Goal: Task Accomplishment & Management: Use online tool/utility

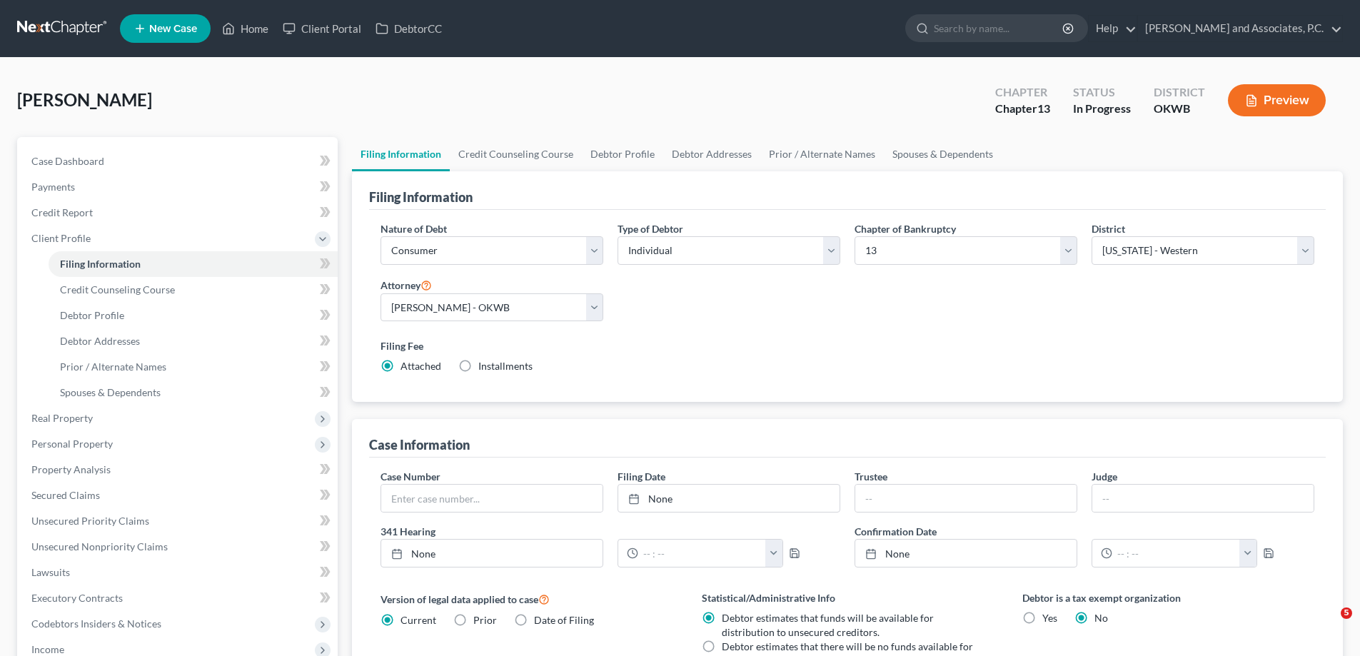
select select "1"
select select "0"
select select "3"
select select "65"
select select "2"
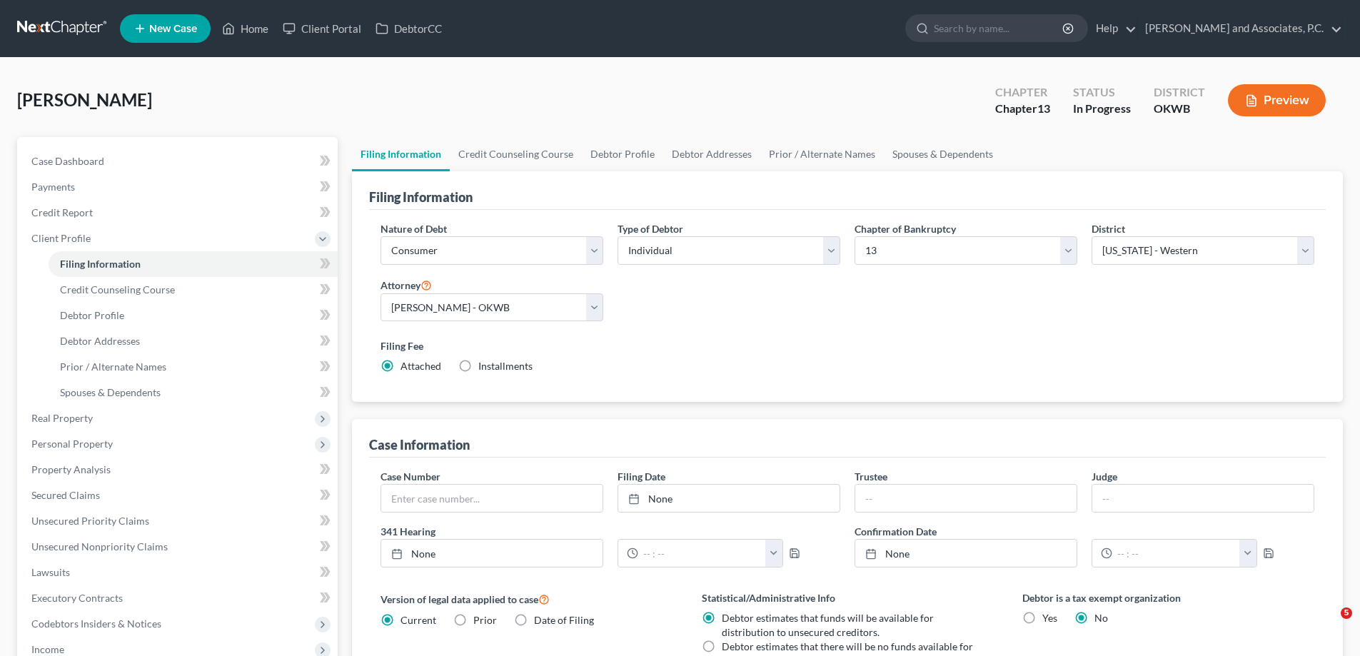
select select "37"
click at [253, 28] on link "Home" at bounding box center [245, 29] width 61 height 26
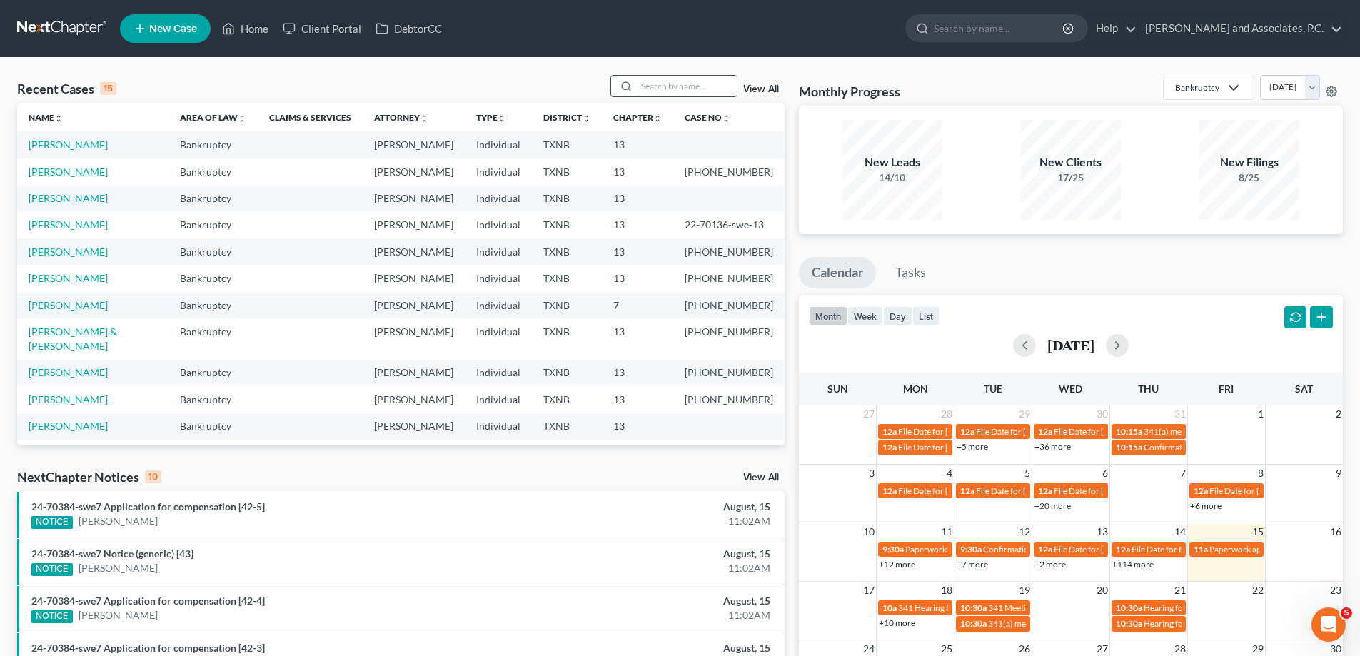
click at [665, 84] on input "search" at bounding box center [687, 86] width 100 height 21
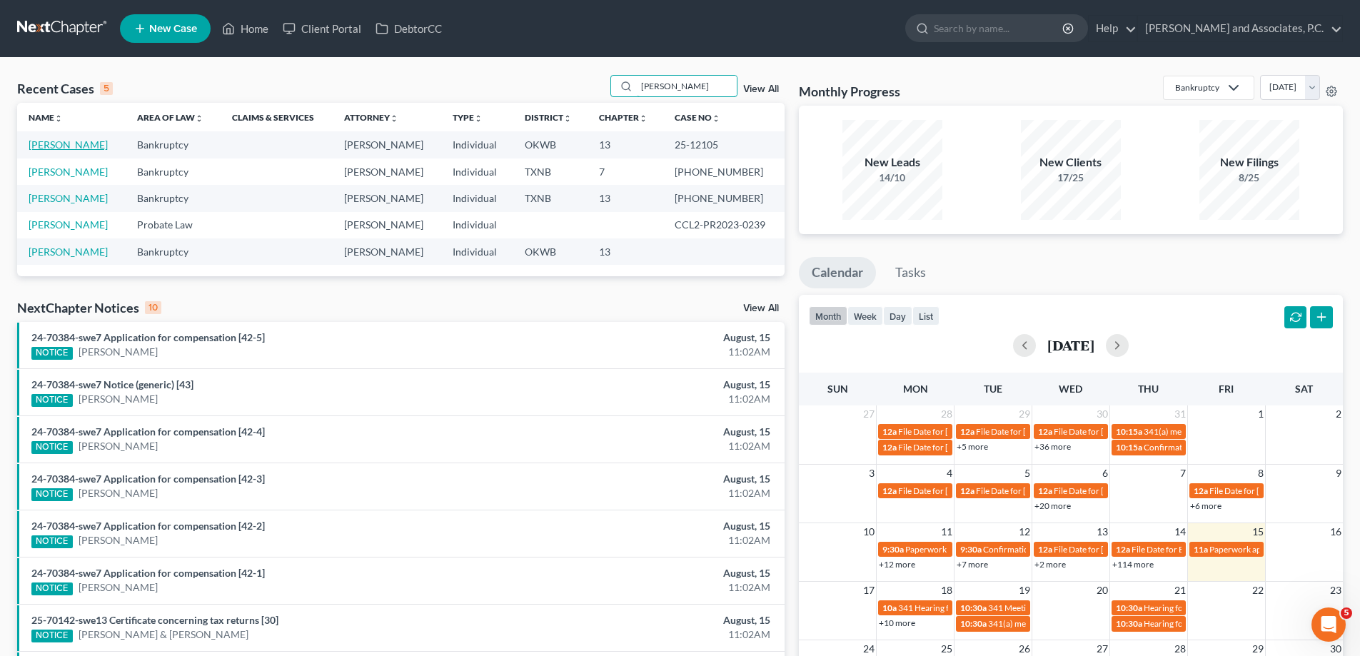
type input "[PERSON_NAME]"
click at [62, 148] on link "[PERSON_NAME]" at bounding box center [68, 144] width 79 height 12
select select "5"
select select "0"
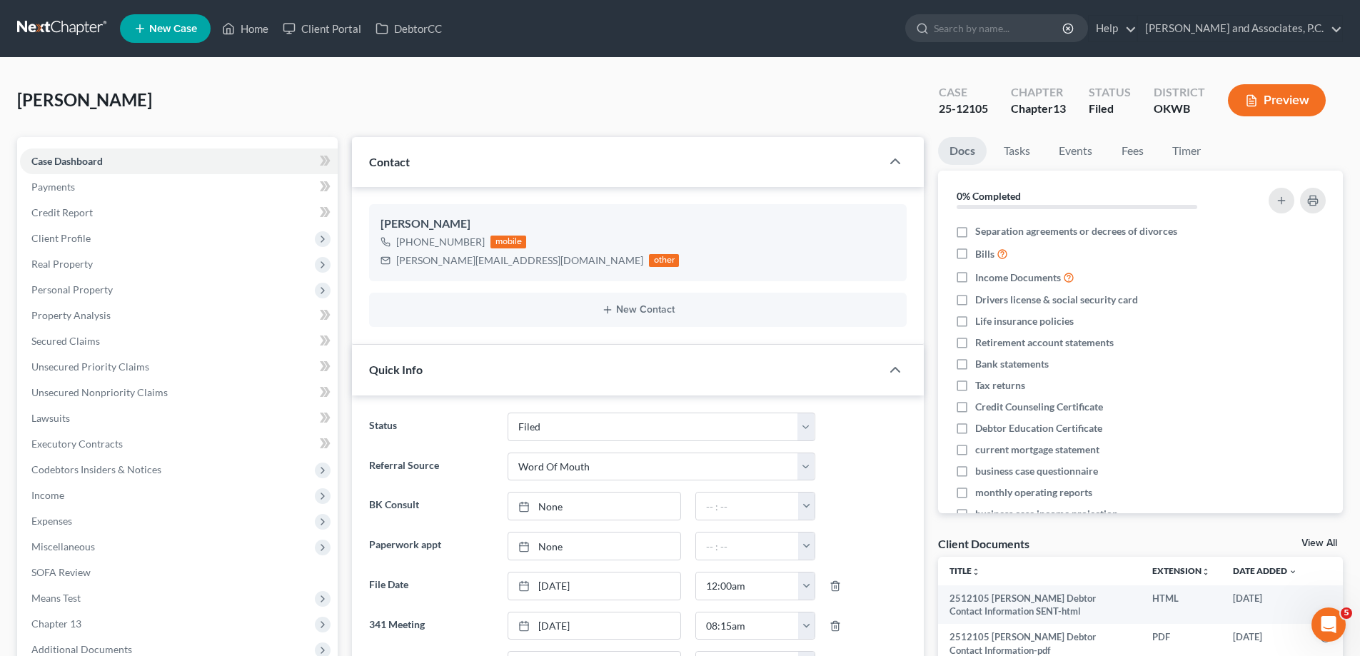
scroll to position [286, 0]
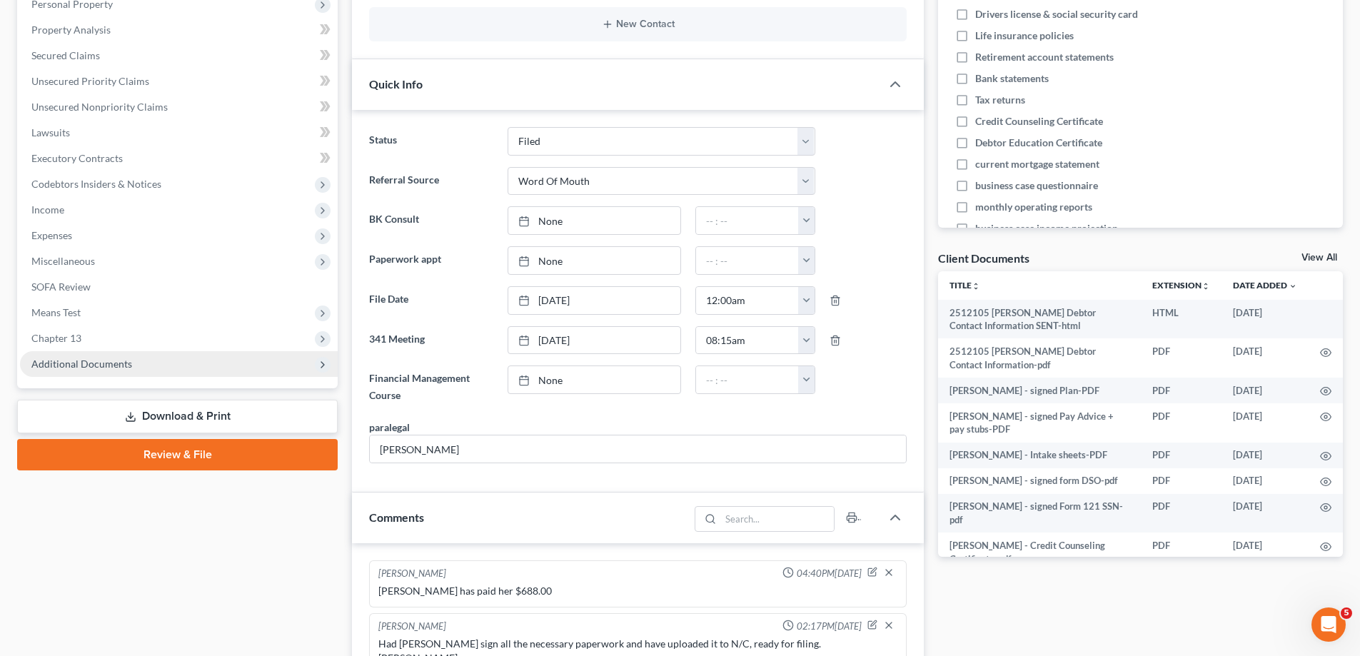
click at [74, 370] on span "Additional Documents" at bounding box center [179, 364] width 318 height 26
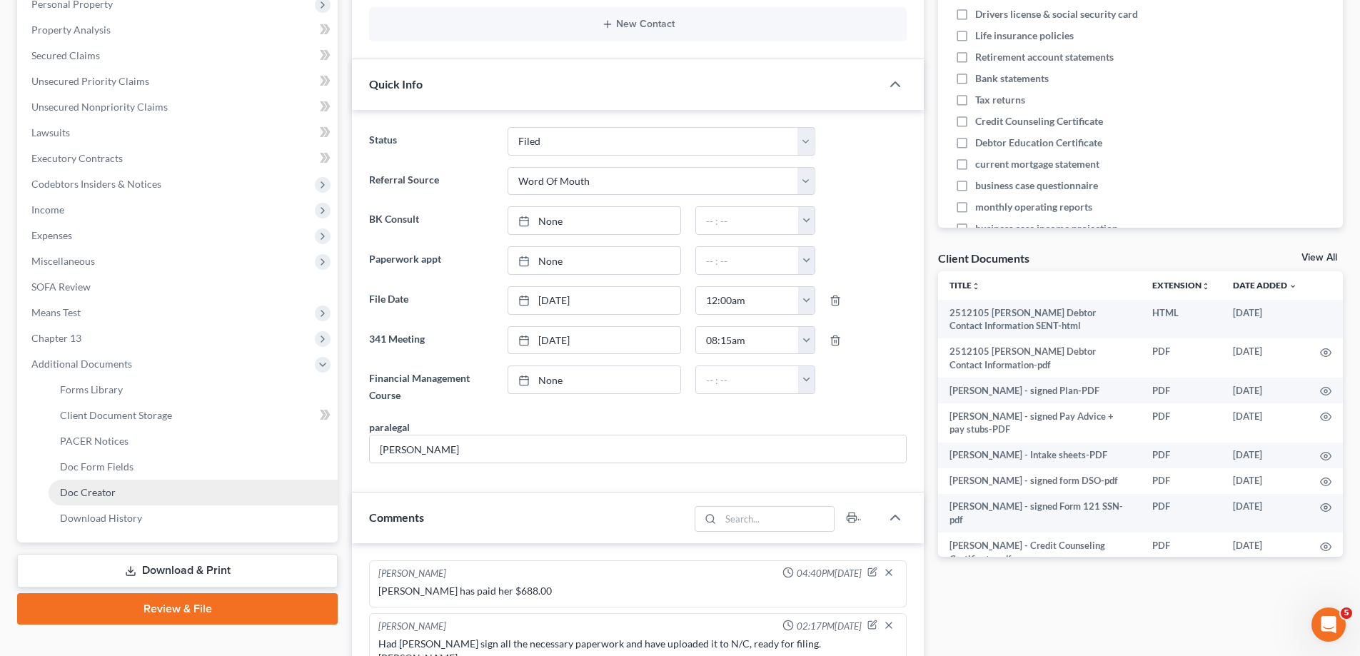
click at [89, 488] on span "Doc Creator" at bounding box center [88, 492] width 56 height 12
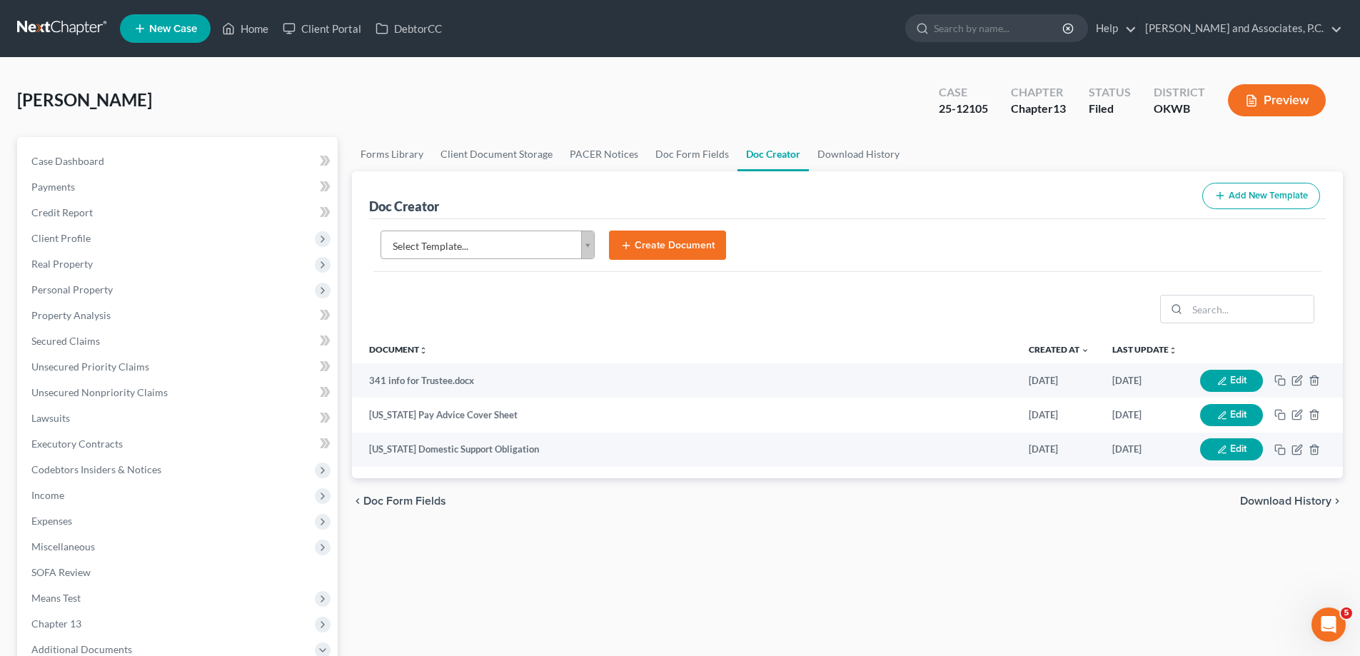
click at [584, 248] on body "Home New Case Client Portal DebtorCC [PERSON_NAME] and Associates, [PERSON_NAME…" at bounding box center [680, 482] width 1360 height 964
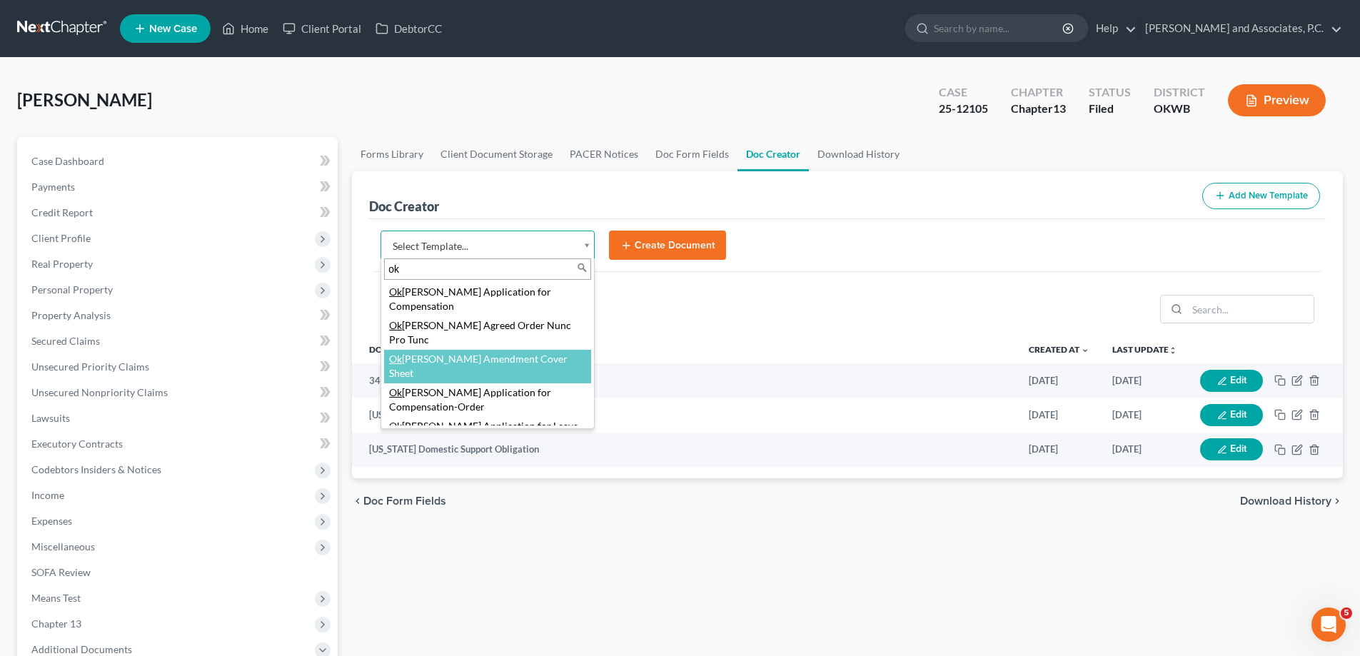
type input "o"
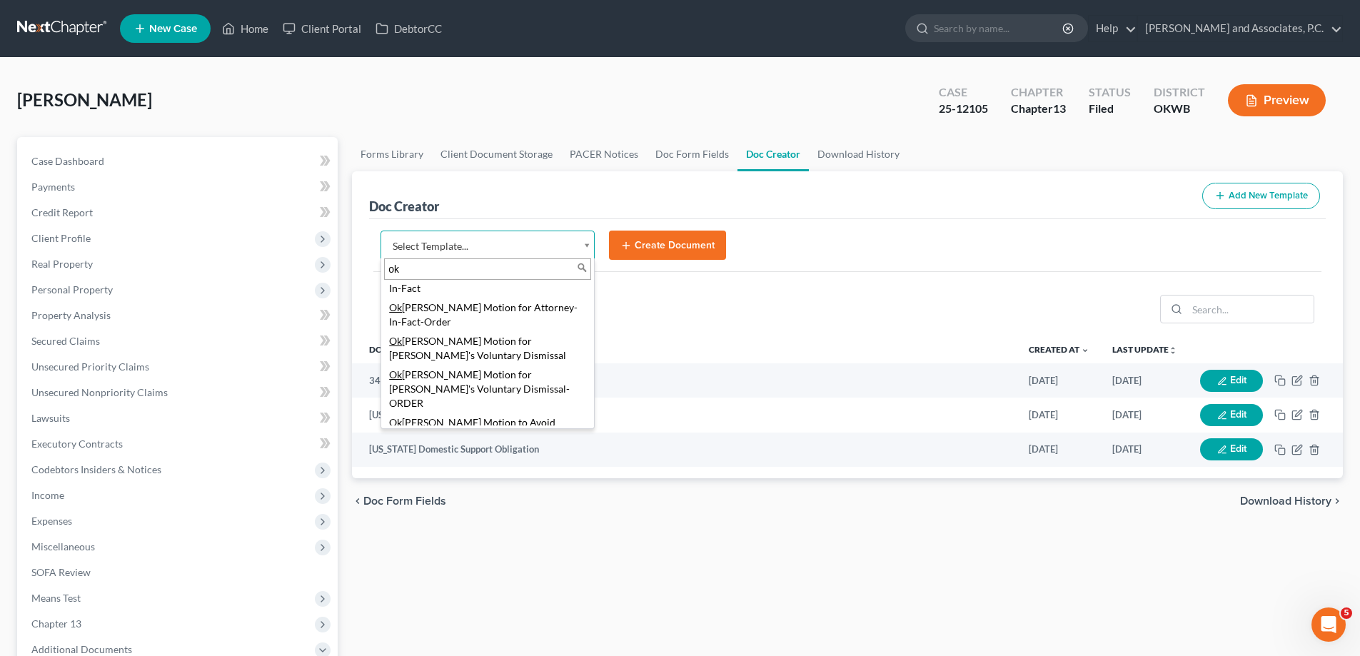
scroll to position [567, 0]
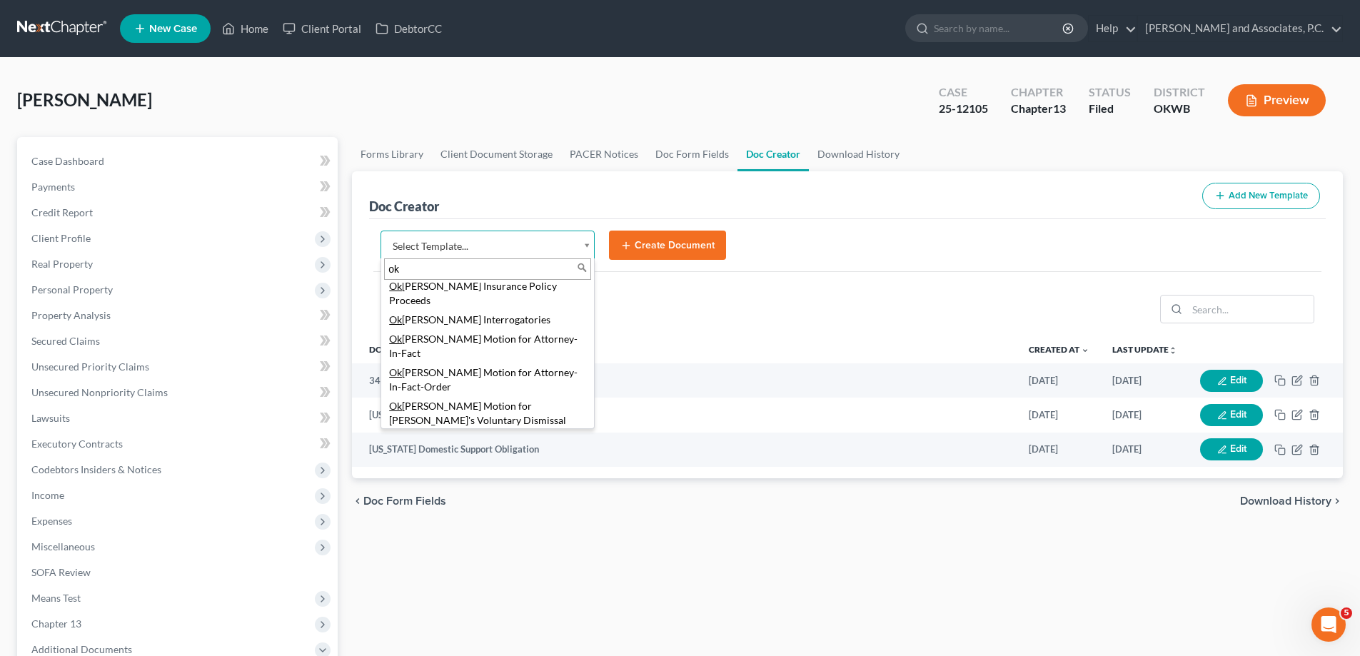
type input "o"
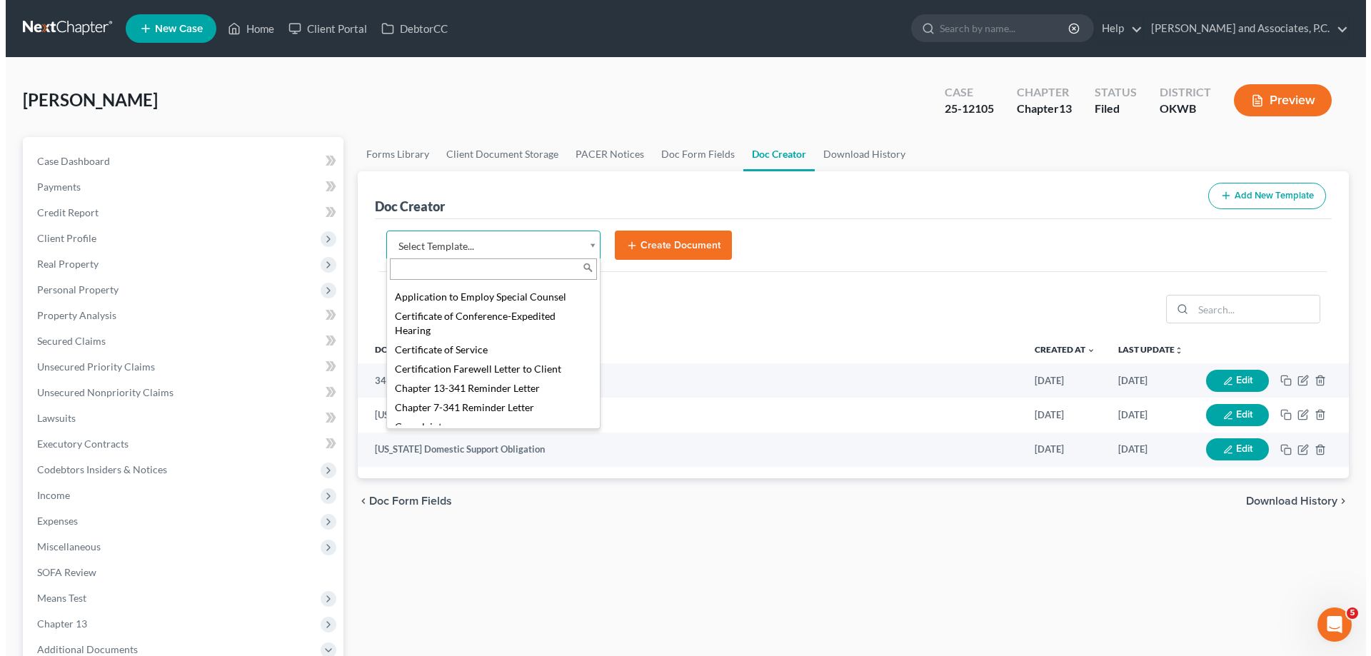
scroll to position [357, 0]
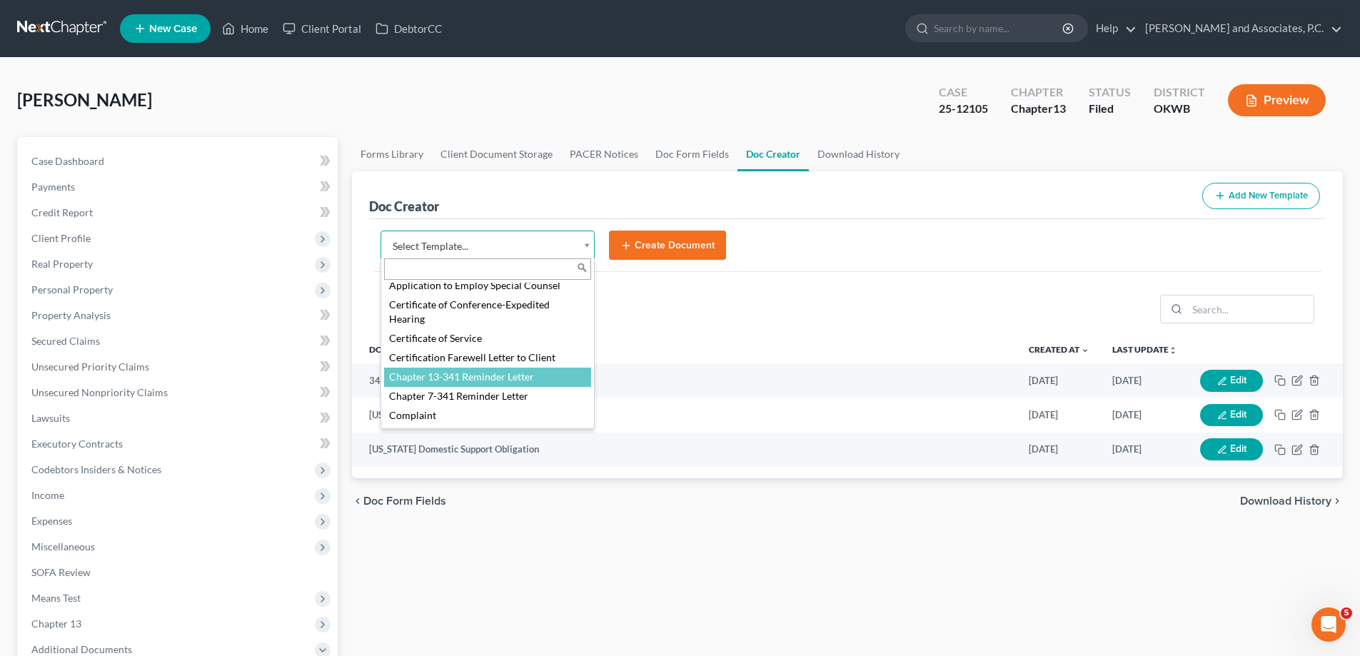
select select "77110"
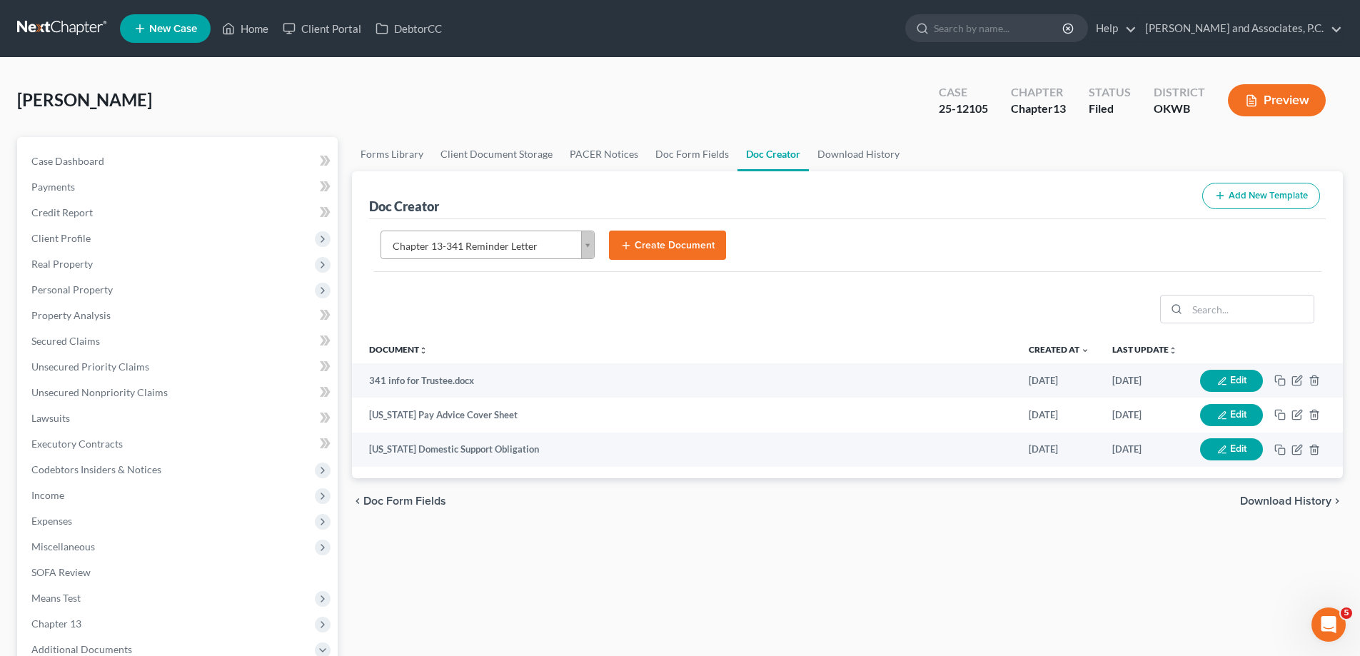
click at [660, 250] on button "Create Document" at bounding box center [667, 246] width 117 height 30
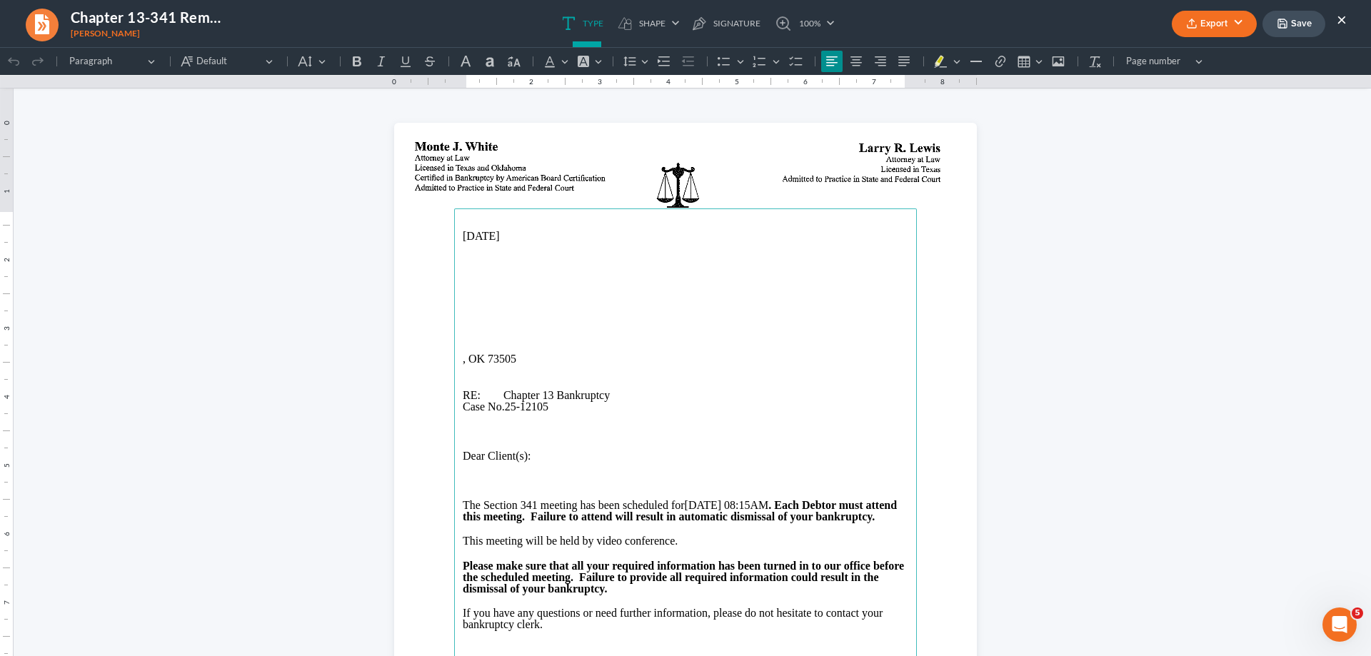
scroll to position [0, 0]
click at [477, 243] on p "Rich Text Editor, page-0-main" at bounding box center [685, 248] width 445 height 11
click at [476, 240] on p "[DATE]" at bounding box center [685, 236] width 445 height 13
click at [506, 241] on p "[DATE]" at bounding box center [685, 236] width 445 height 13
click at [514, 239] on p "[DATE]" at bounding box center [685, 236] width 445 height 13
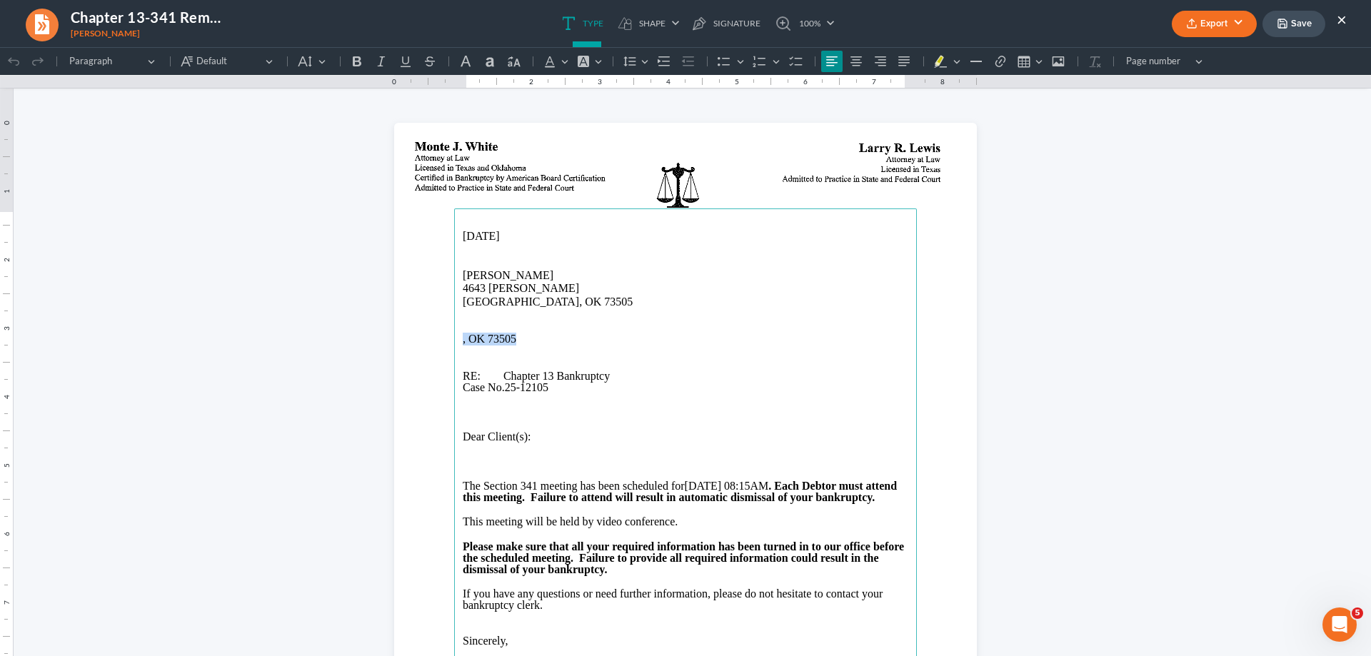
drag, startPoint x: 453, startPoint y: 341, endPoint x: 525, endPoint y: 338, distance: 72.2
click at [525, 338] on main "[DATE] [PERSON_NAME] [STREET_ADDRESS][PERSON_NAME] RE: Chapter 13 Bankruptcy Ca…" at bounding box center [685, 499] width 463 height 582
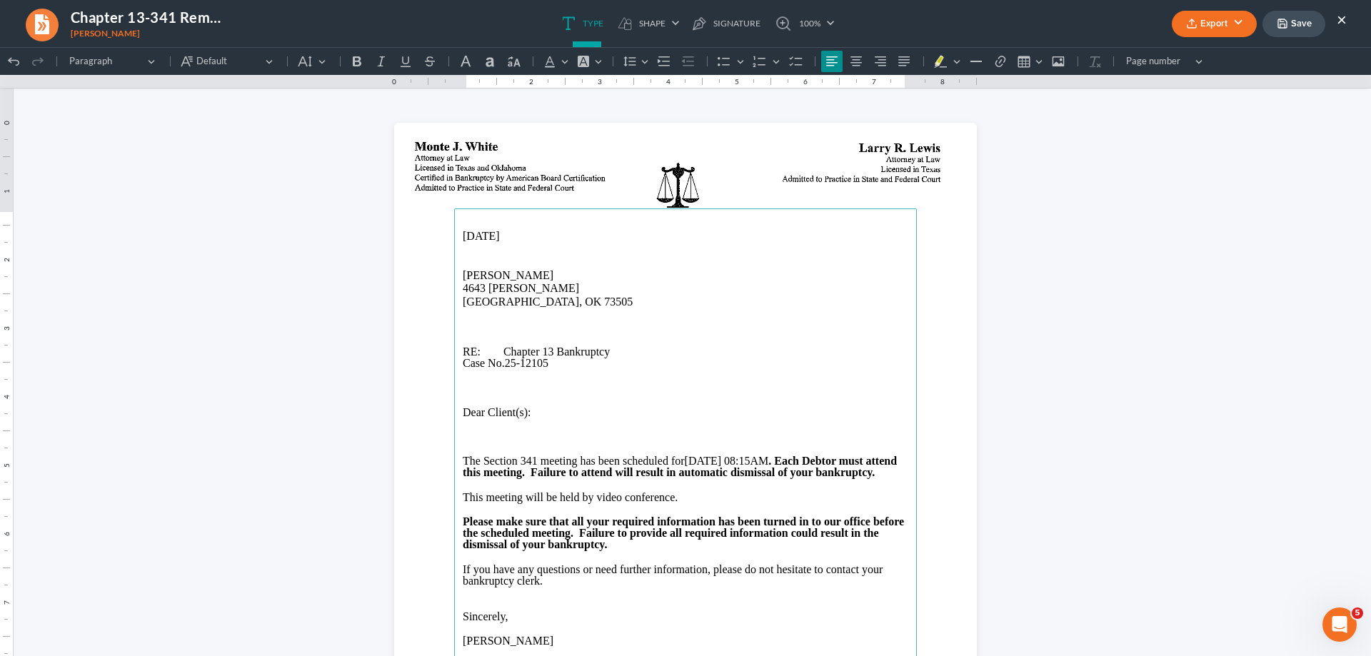
click at [612, 353] on p "RE: Chapter 13 Bankruptcy" at bounding box center [685, 351] width 445 height 11
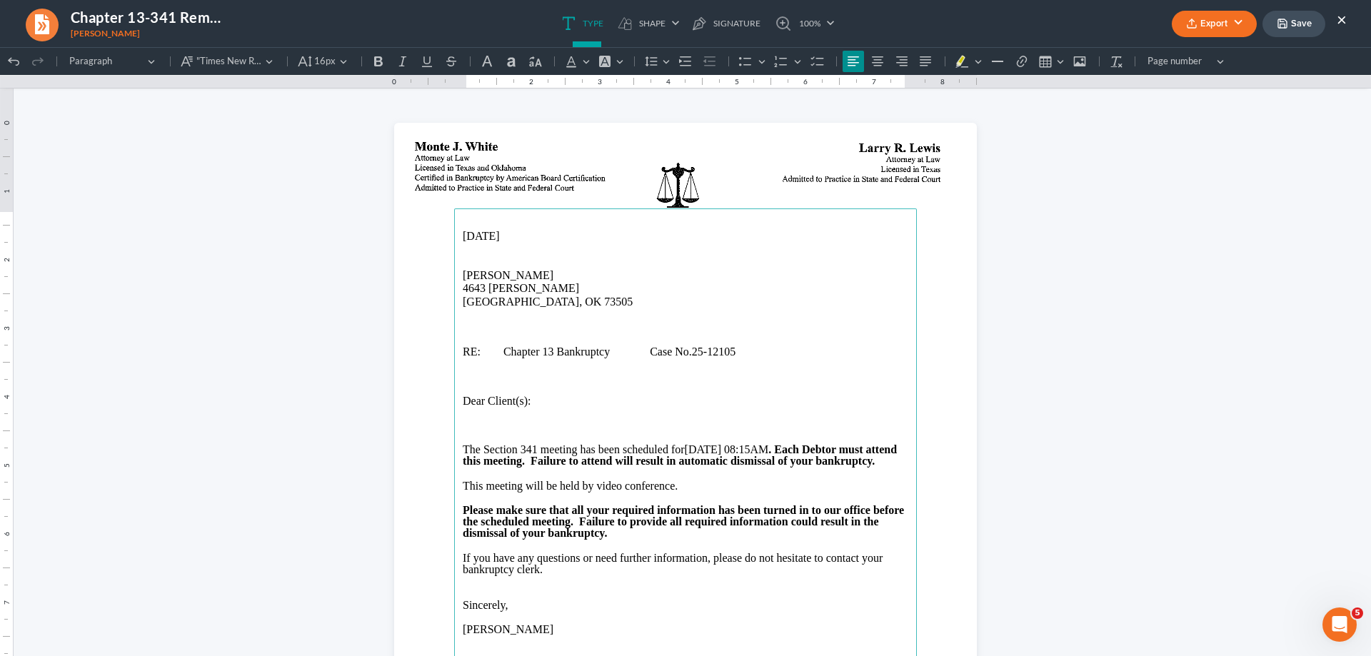
click at [486, 405] on span "Dear Client(s):" at bounding box center [497, 401] width 69 height 12
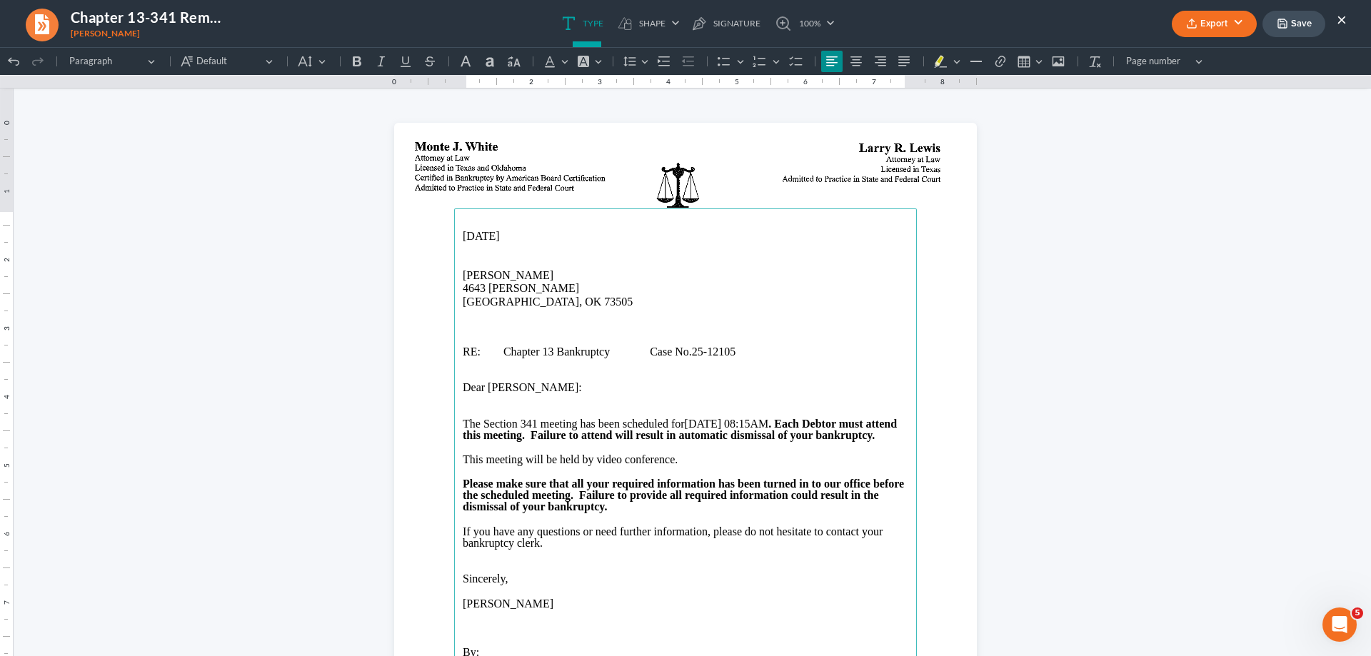
click at [463, 323] on p "Rich Text Editor, page-0-main" at bounding box center [685, 326] width 445 height 11
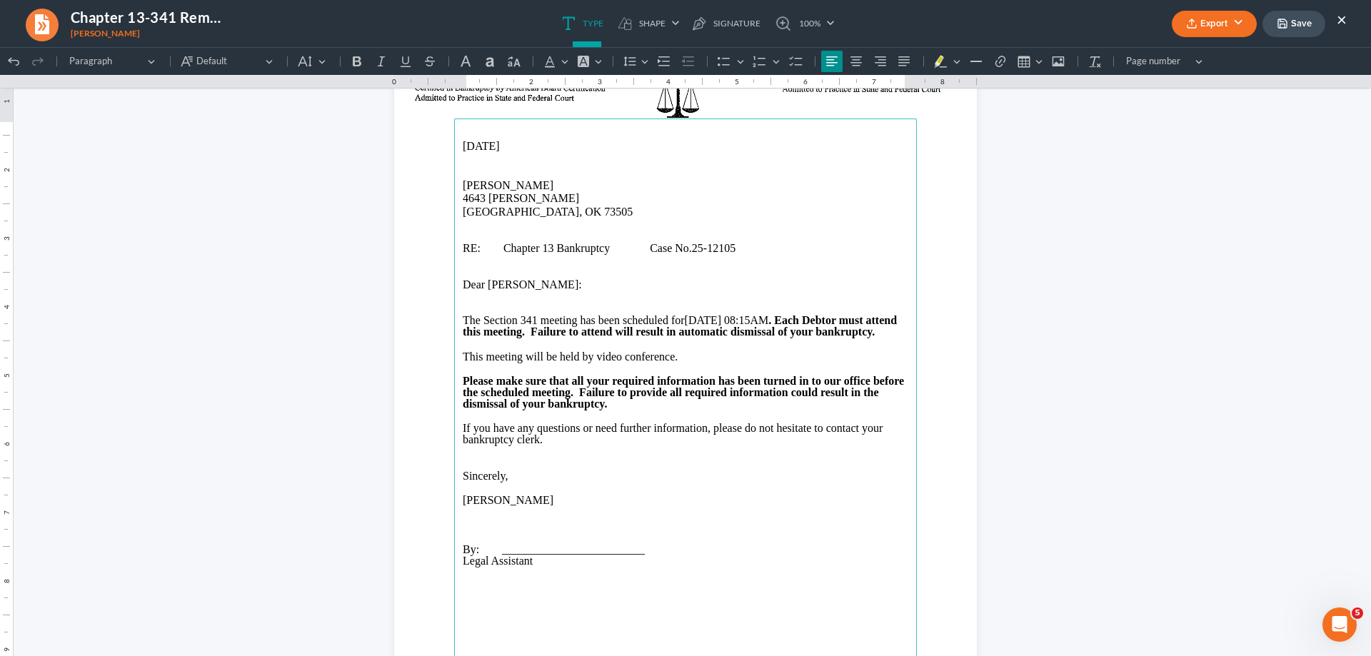
scroll to position [143, 0]
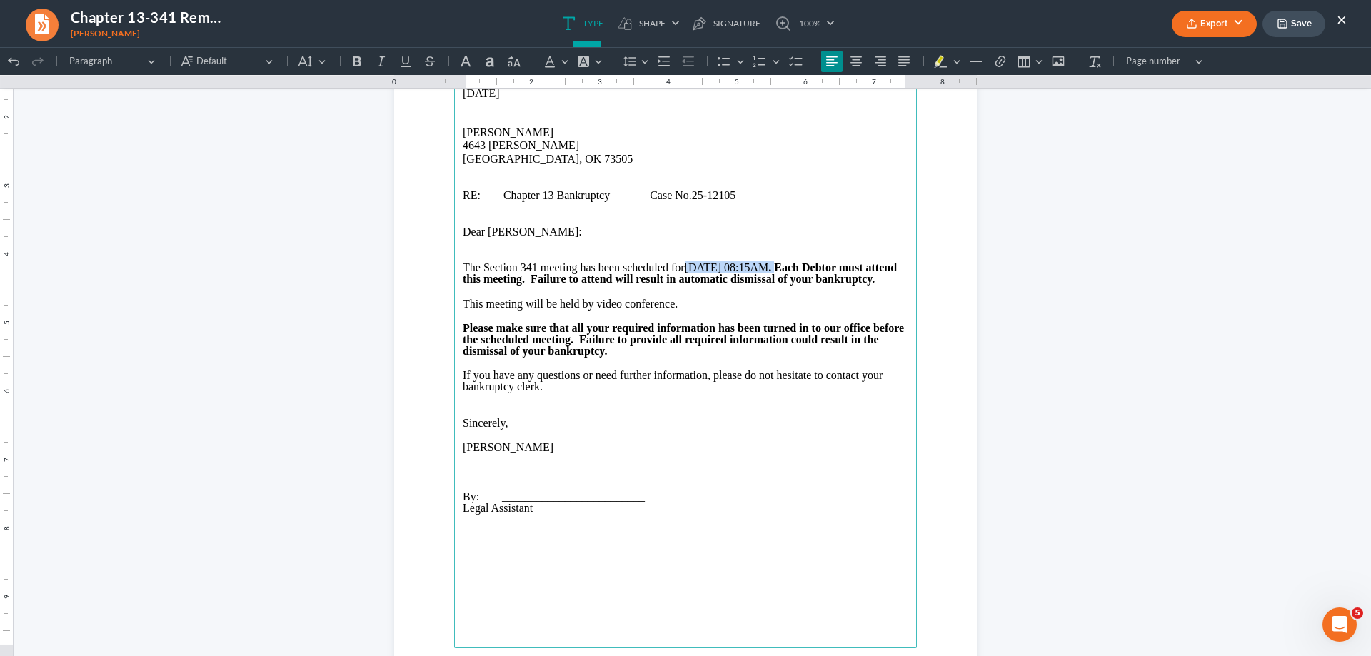
drag, startPoint x: 685, startPoint y: 263, endPoint x: 807, endPoint y: 268, distance: 121.5
click at [807, 268] on p "The Section 341 meeting has been scheduled for [DATE] 08:15AM . Each Debtor mus…" at bounding box center [685, 273] width 445 height 23
click at [358, 64] on icon "Editor toolbar" at bounding box center [357, 61] width 9 height 10
click at [808, 268] on strong ". Each Debtor must attend this meeting. Failure to attend will result in automa…" at bounding box center [681, 273] width 437 height 24
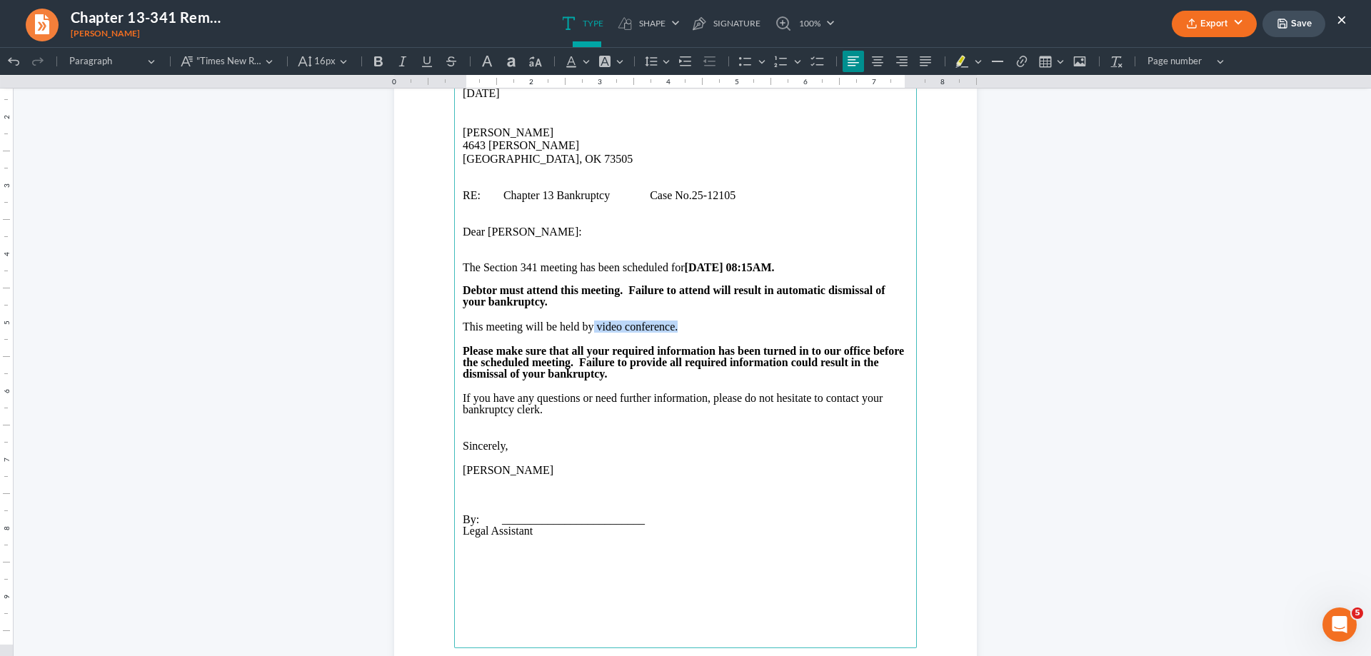
drag, startPoint x: 590, startPoint y: 324, endPoint x: 675, endPoint y: 324, distance: 84.9
click at [675, 324] on p "This meeting will be held by video conference." at bounding box center [685, 326] width 445 height 11
click at [376, 62] on icon "Editor toolbar" at bounding box center [378, 61] width 14 height 14
click at [690, 324] on p "This meeting will be held by video conference." at bounding box center [685, 326] width 445 height 11
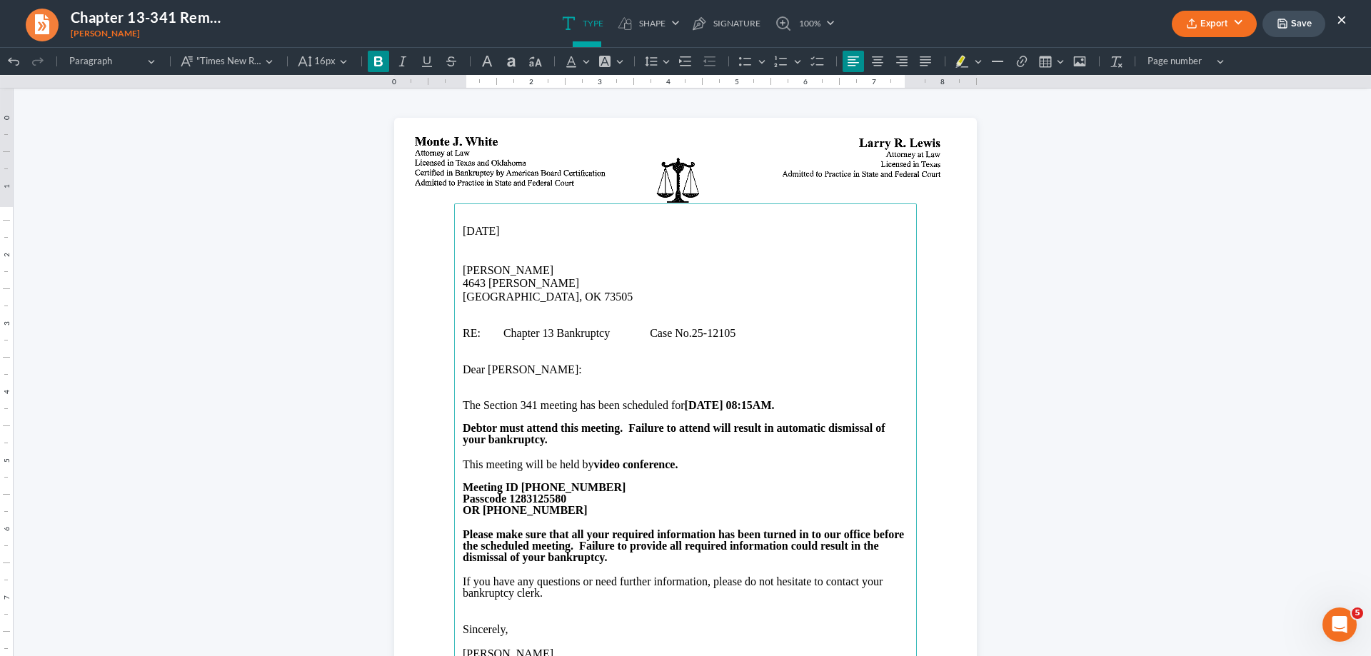
scroll to position [0, 0]
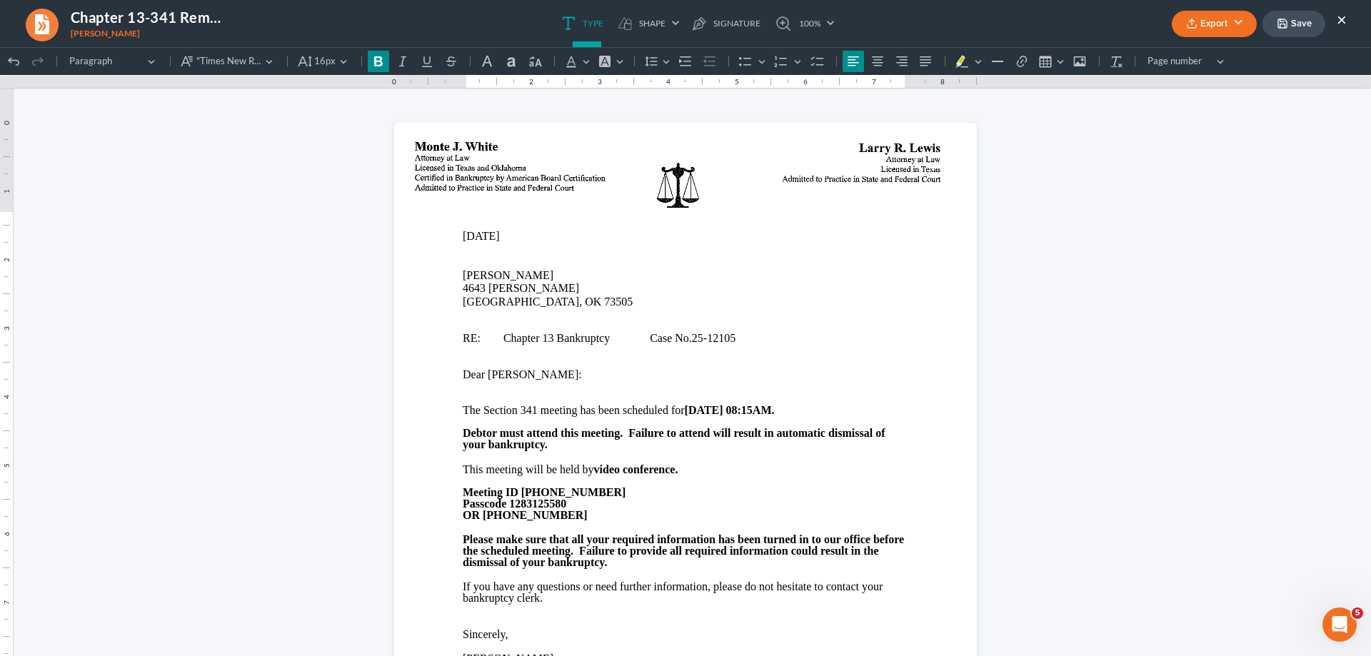
click at [1293, 30] on button "Save" at bounding box center [1293, 24] width 63 height 26
click at [1234, 21] on button "Export" at bounding box center [1213, 24] width 85 height 26
click at [1213, 55] on link "PDF" at bounding box center [1212, 57] width 111 height 24
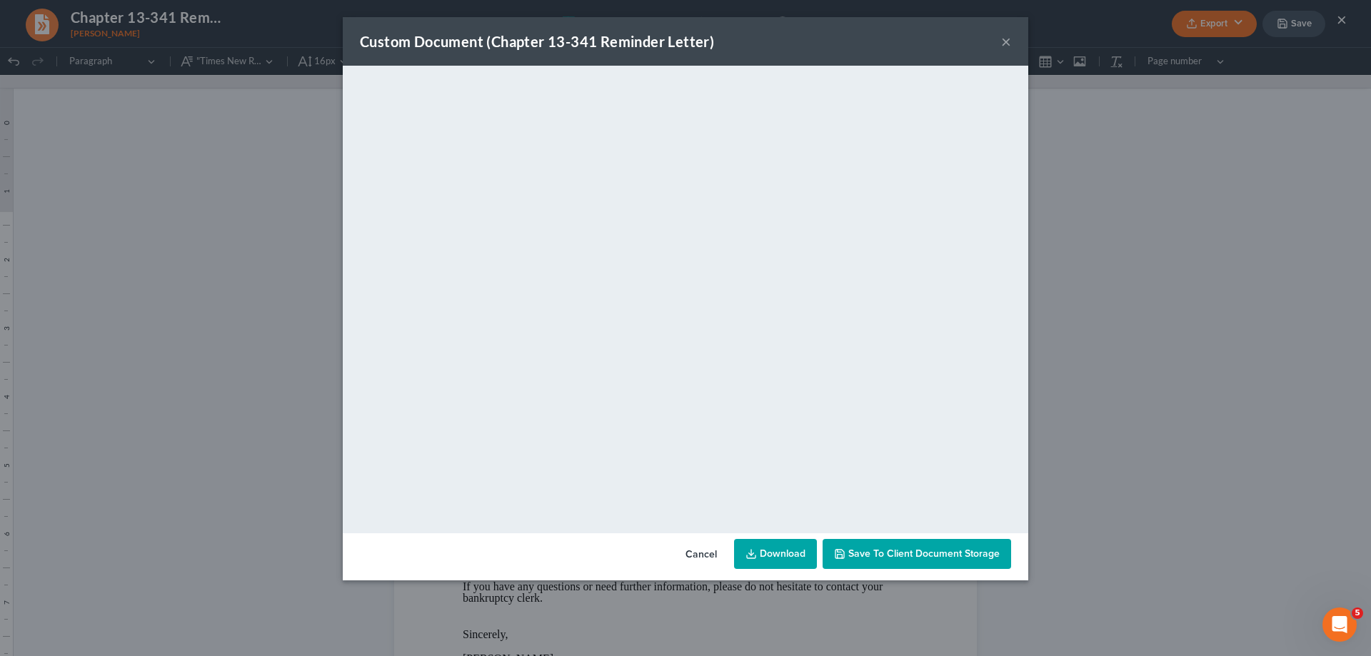
click at [1004, 41] on button "×" at bounding box center [1006, 41] width 10 height 17
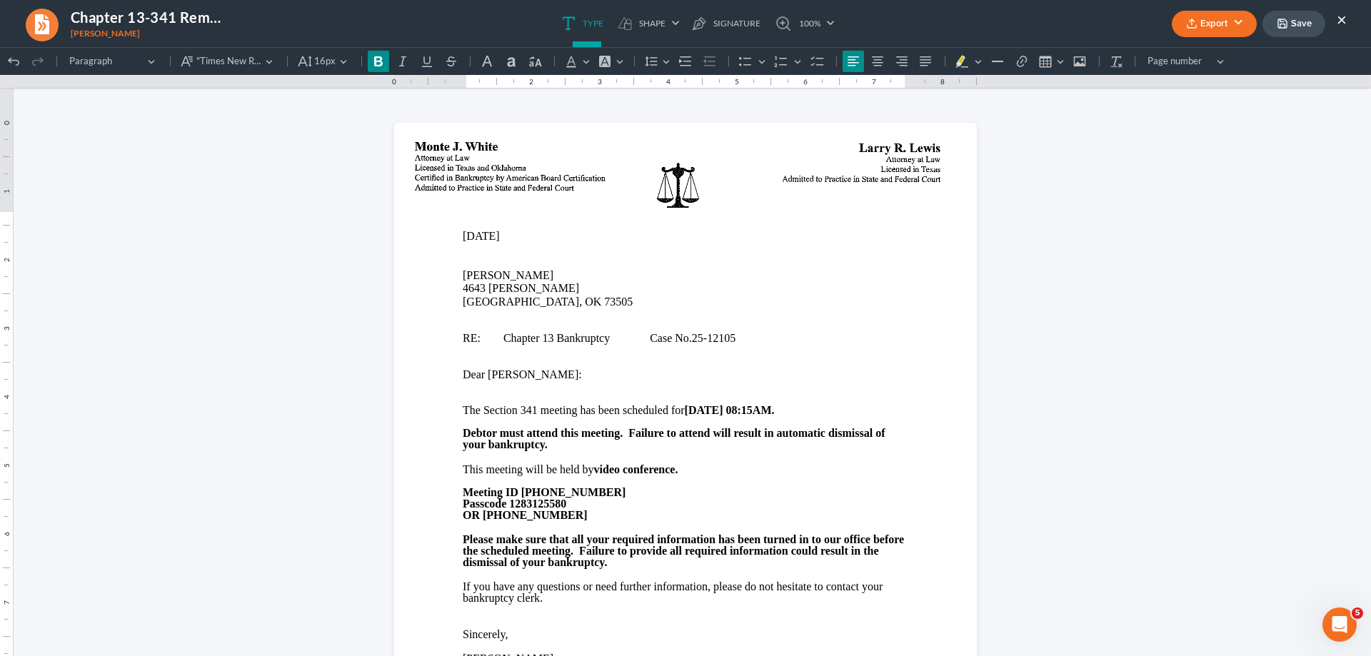
select select "0"
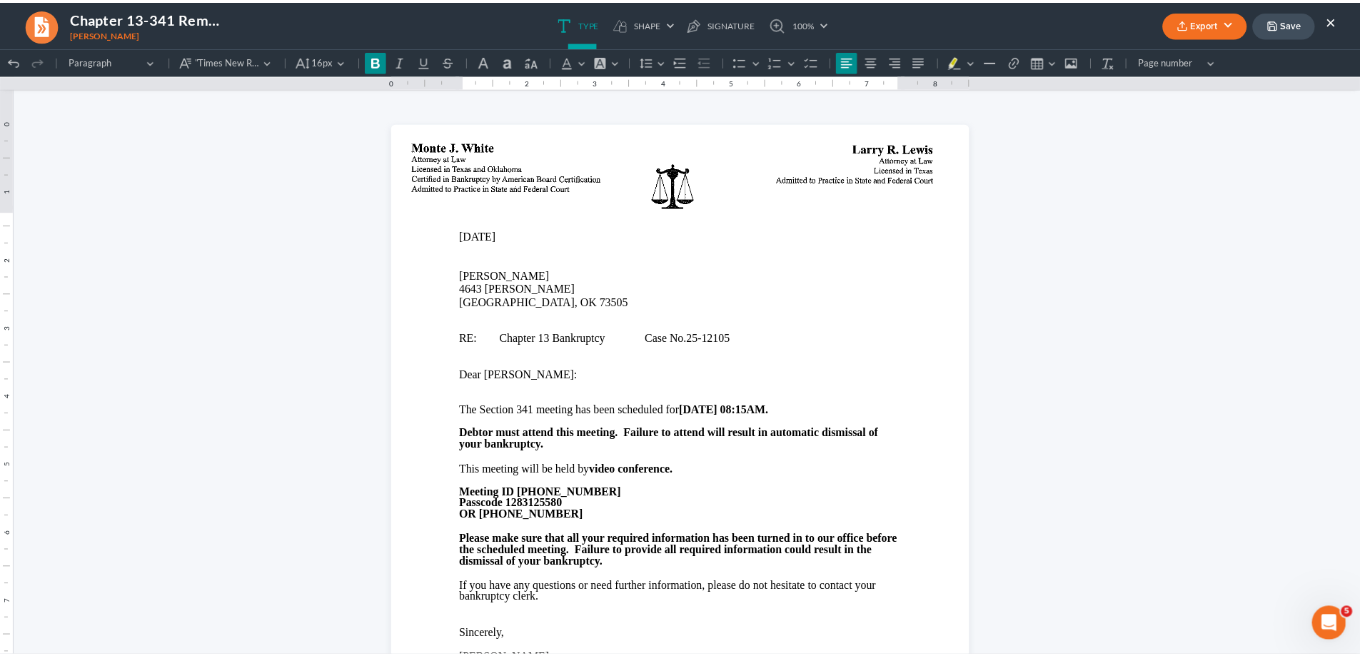
scroll to position [286, 0]
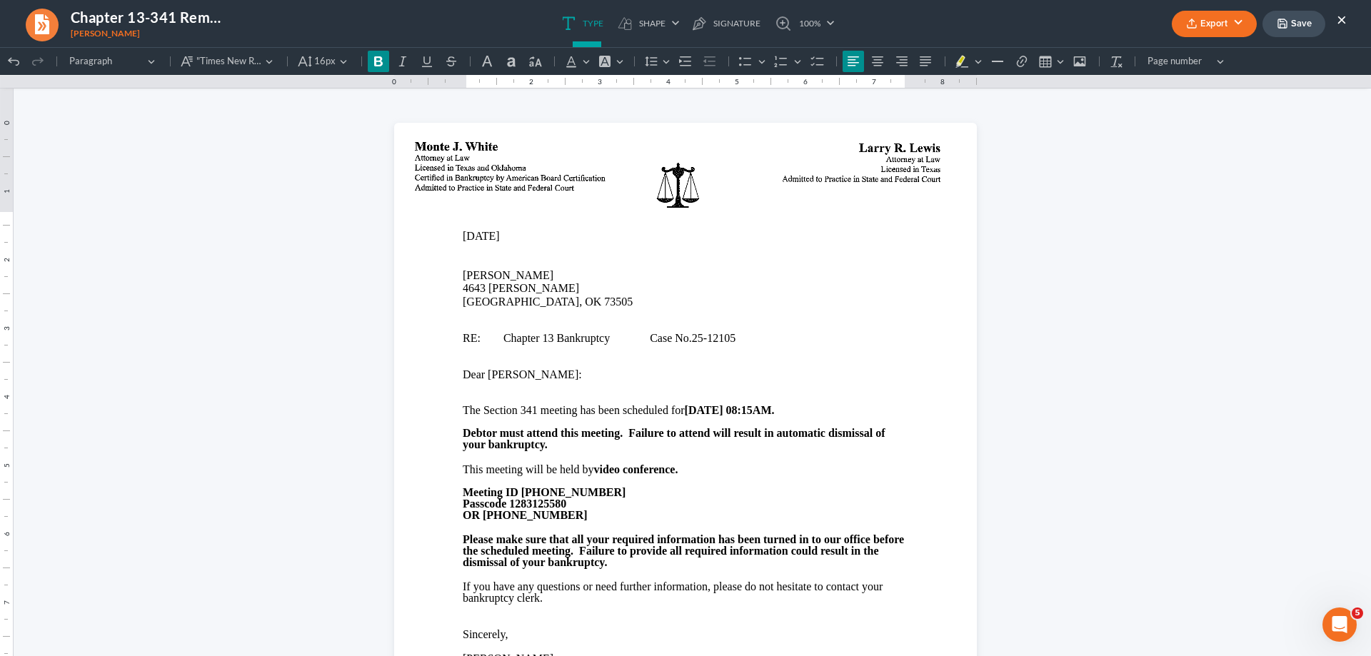
drag, startPoint x: 1343, startPoint y: 21, endPoint x: 1227, endPoint y: 200, distance: 213.0
click at [1343, 21] on button "×" at bounding box center [1341, 19] width 10 height 17
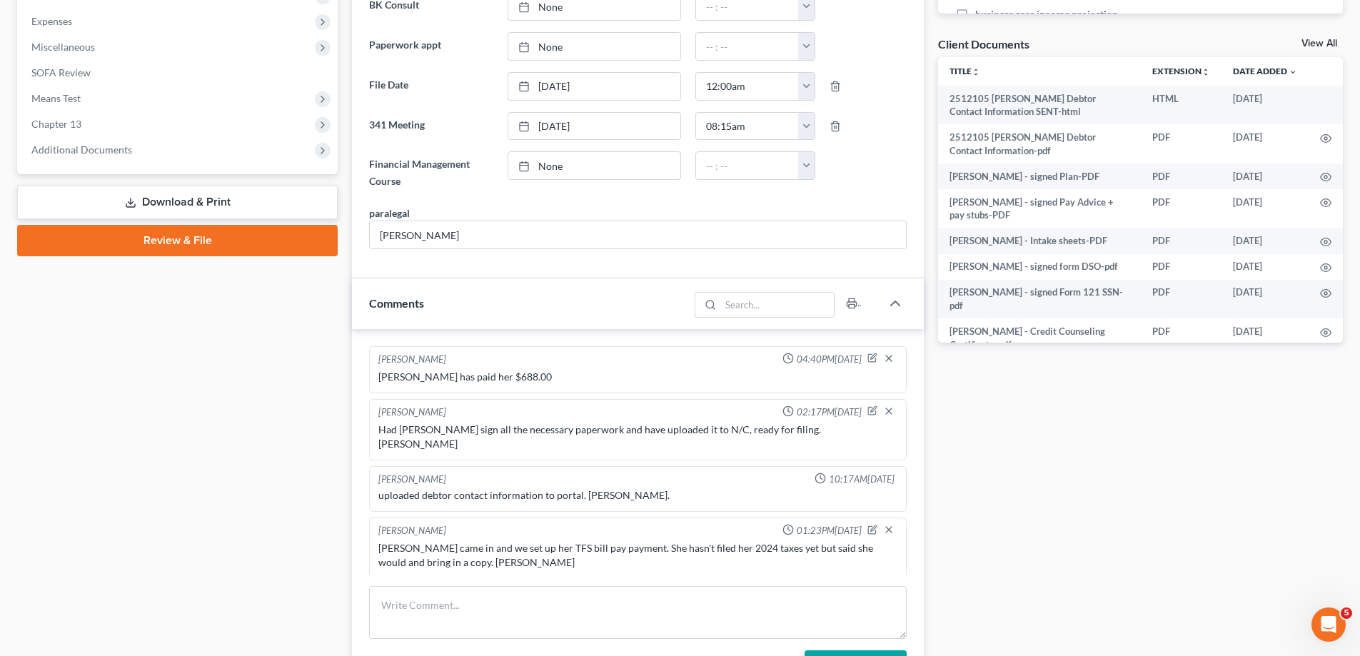
scroll to position [714, 0]
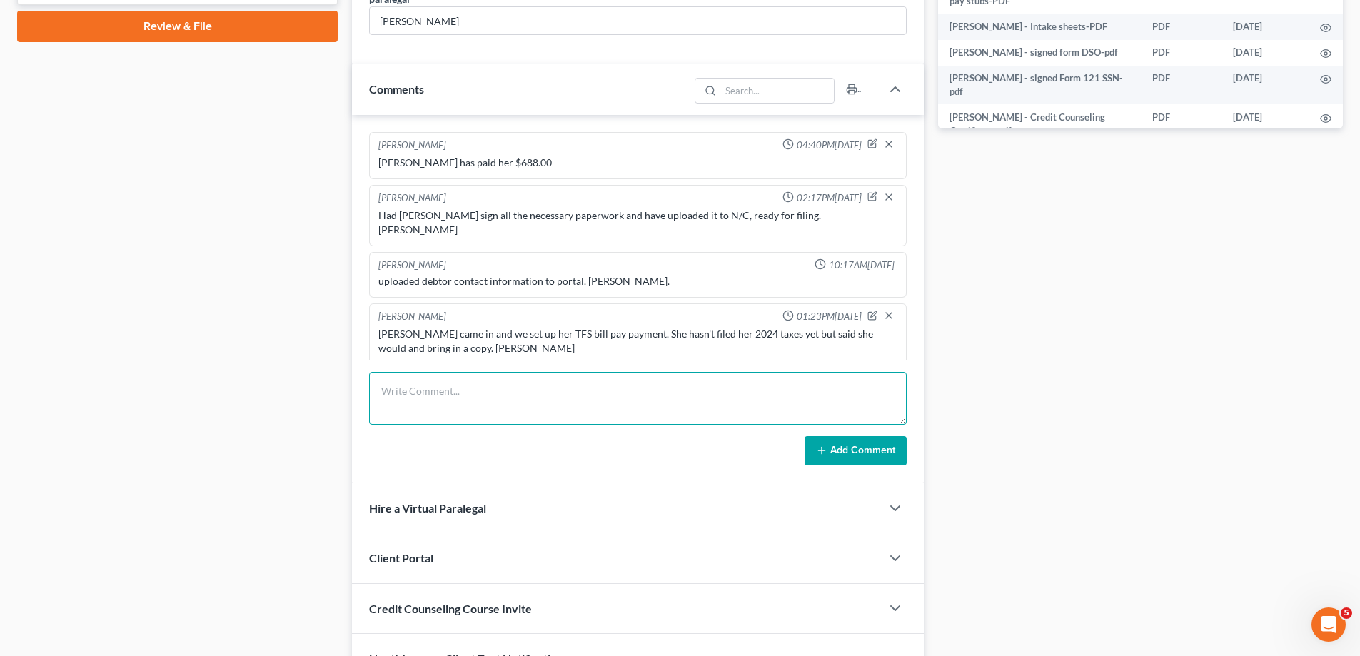
click at [419, 385] on textarea at bounding box center [638, 398] width 538 height 53
type textarea "Have uploaded all of her required docs to the Trustee's office and to the [US_S…"
click at [832, 443] on button "Add Comment" at bounding box center [855, 451] width 102 height 30
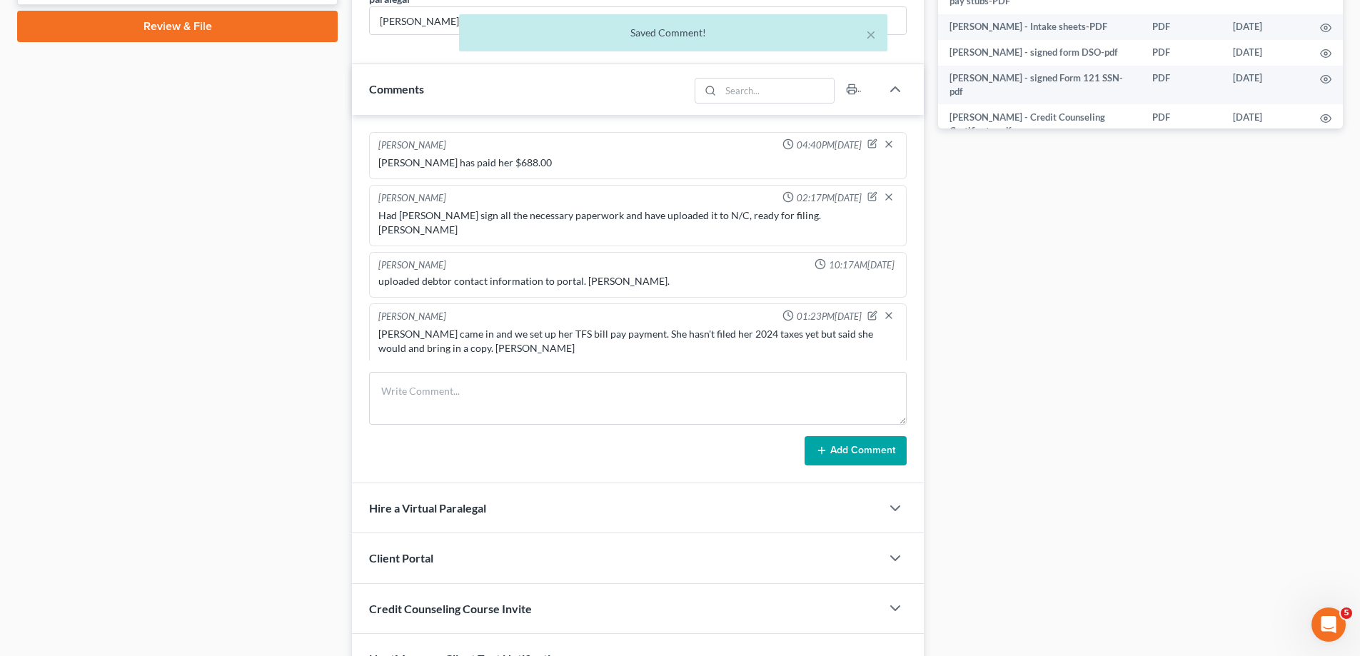
scroll to position [44, 0]
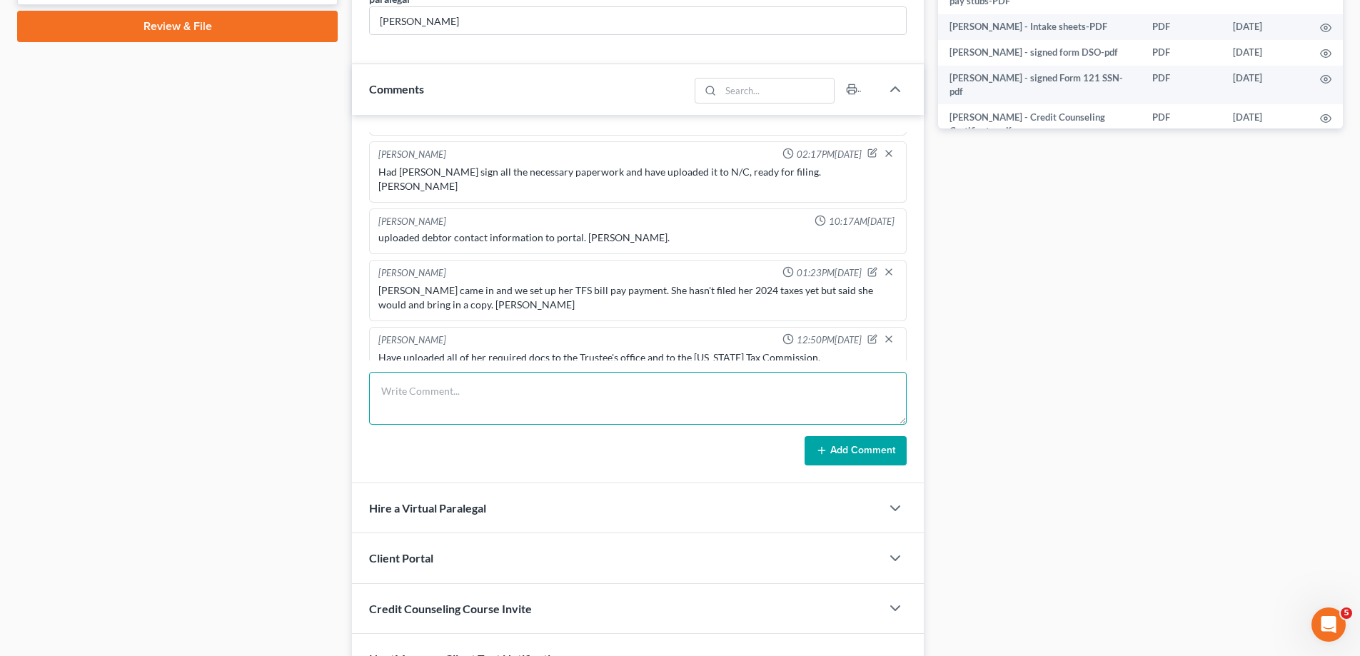
click at [421, 394] on textarea at bounding box center [638, 398] width 538 height 53
type textarea "H"
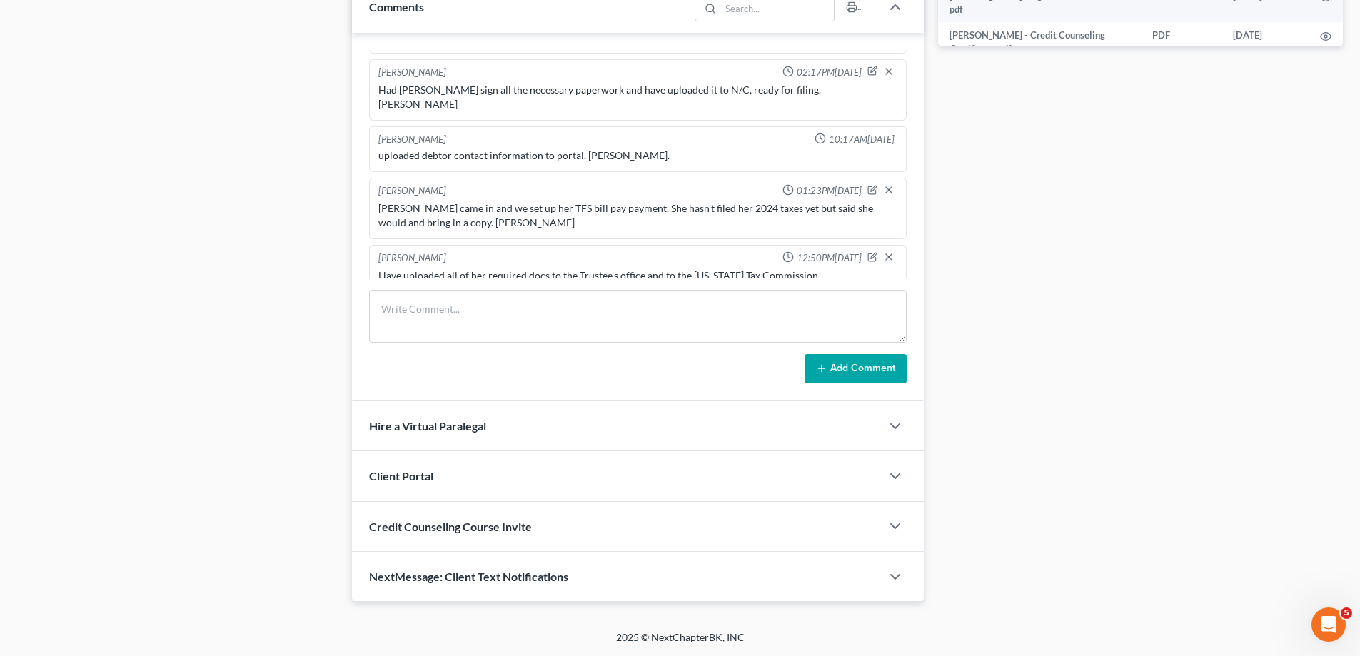
click at [538, 575] on span "NextMessage: Client Text Notifications" at bounding box center [468, 577] width 199 height 14
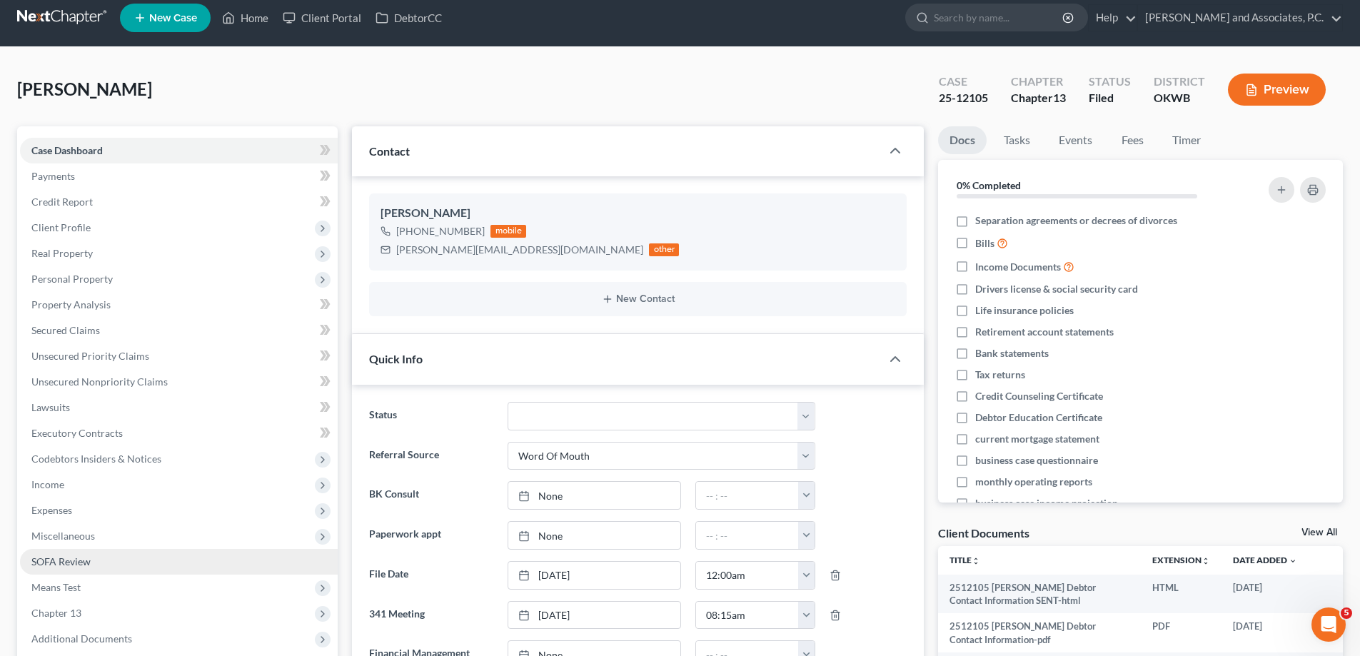
scroll to position [0, 0]
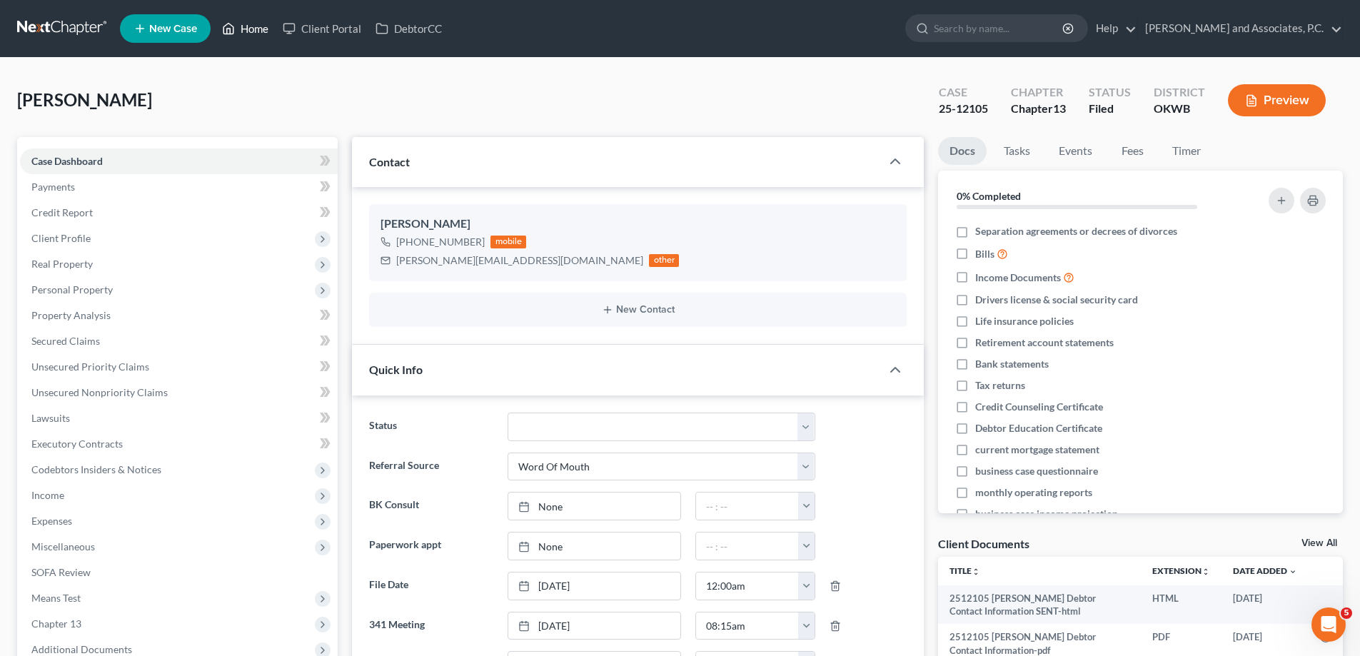
click at [261, 28] on link "Home" at bounding box center [245, 29] width 61 height 26
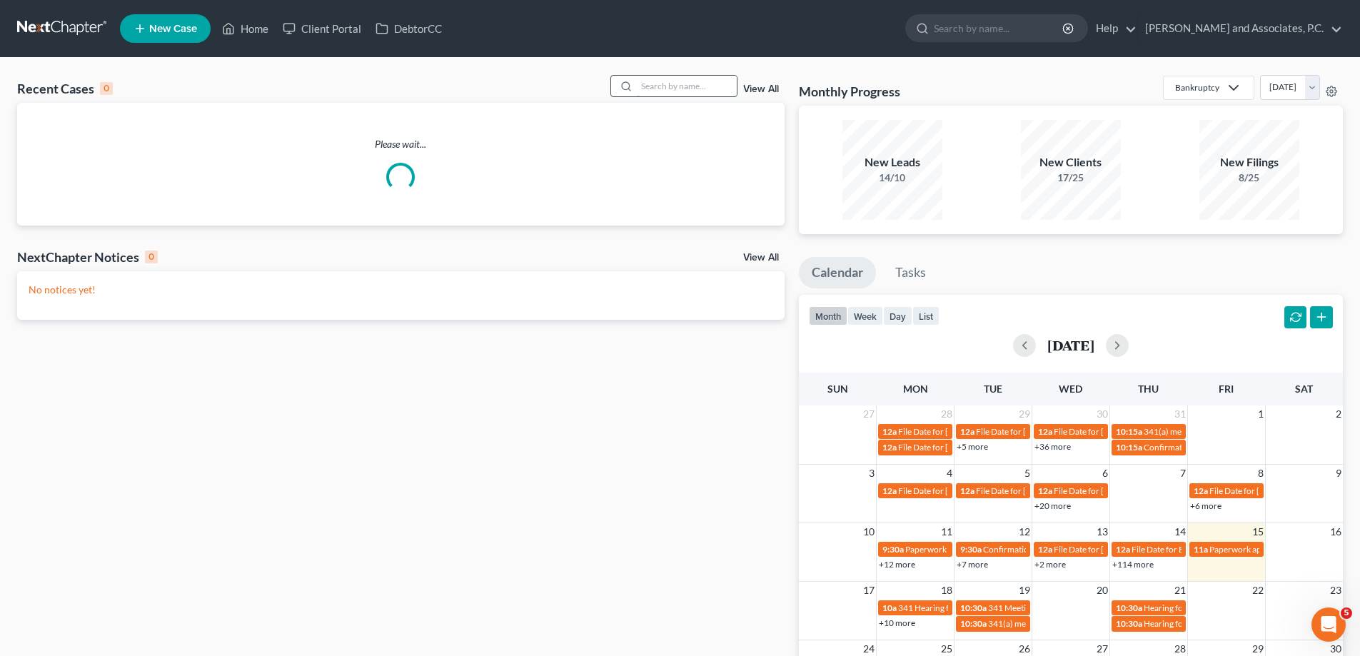
click at [682, 91] on input "search" at bounding box center [687, 86] width 100 height 21
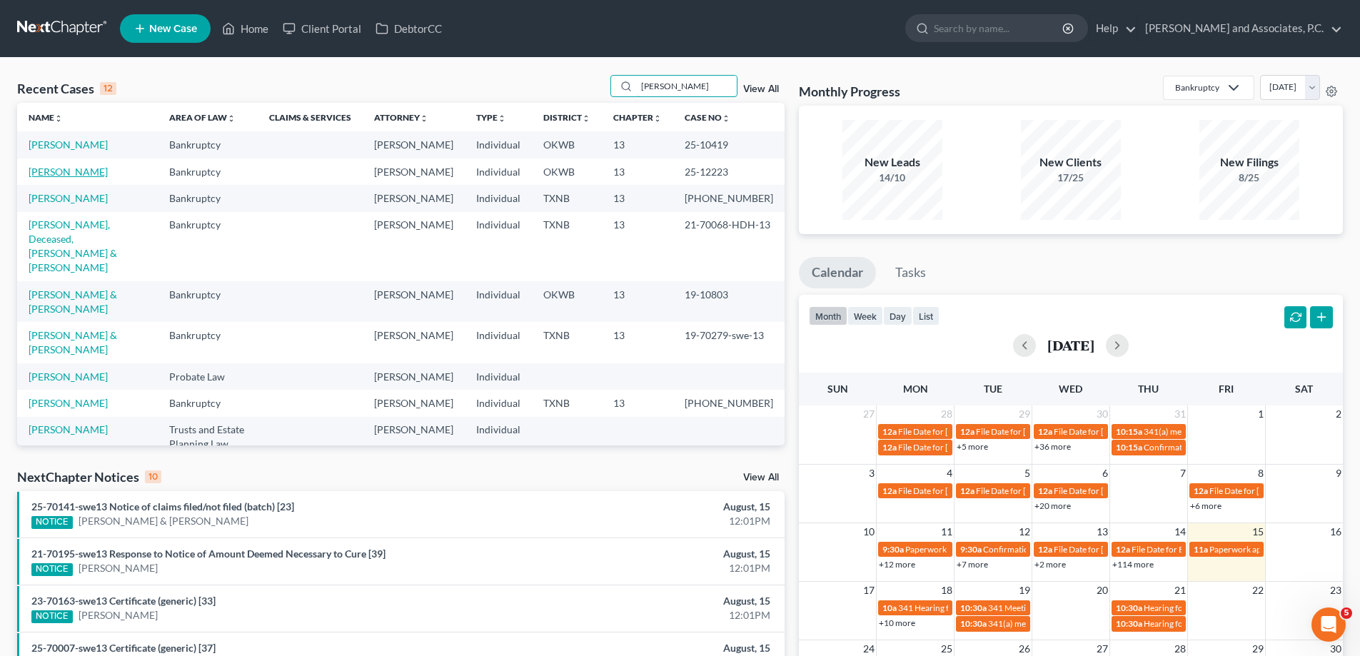
type input "[PERSON_NAME]"
click at [65, 178] on link "[PERSON_NAME]" at bounding box center [68, 172] width 79 height 12
select select "5"
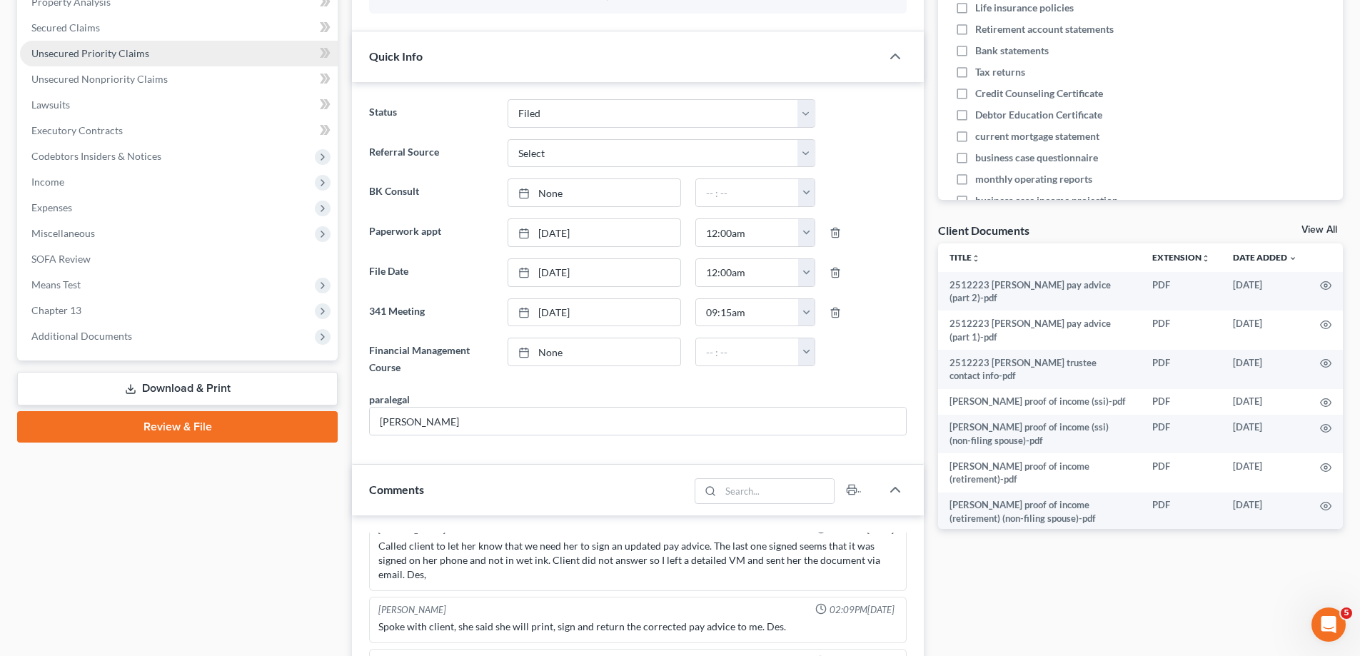
scroll to position [357, 0]
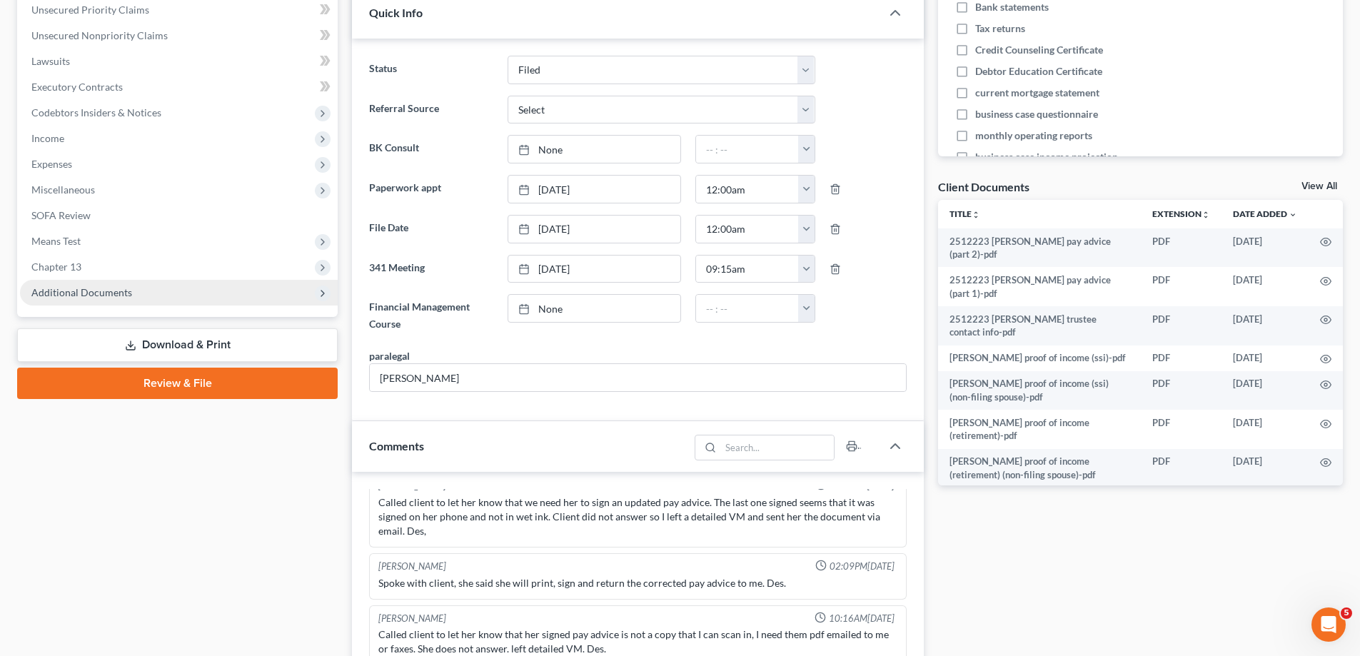
click at [118, 291] on span "Additional Documents" at bounding box center [81, 292] width 101 height 12
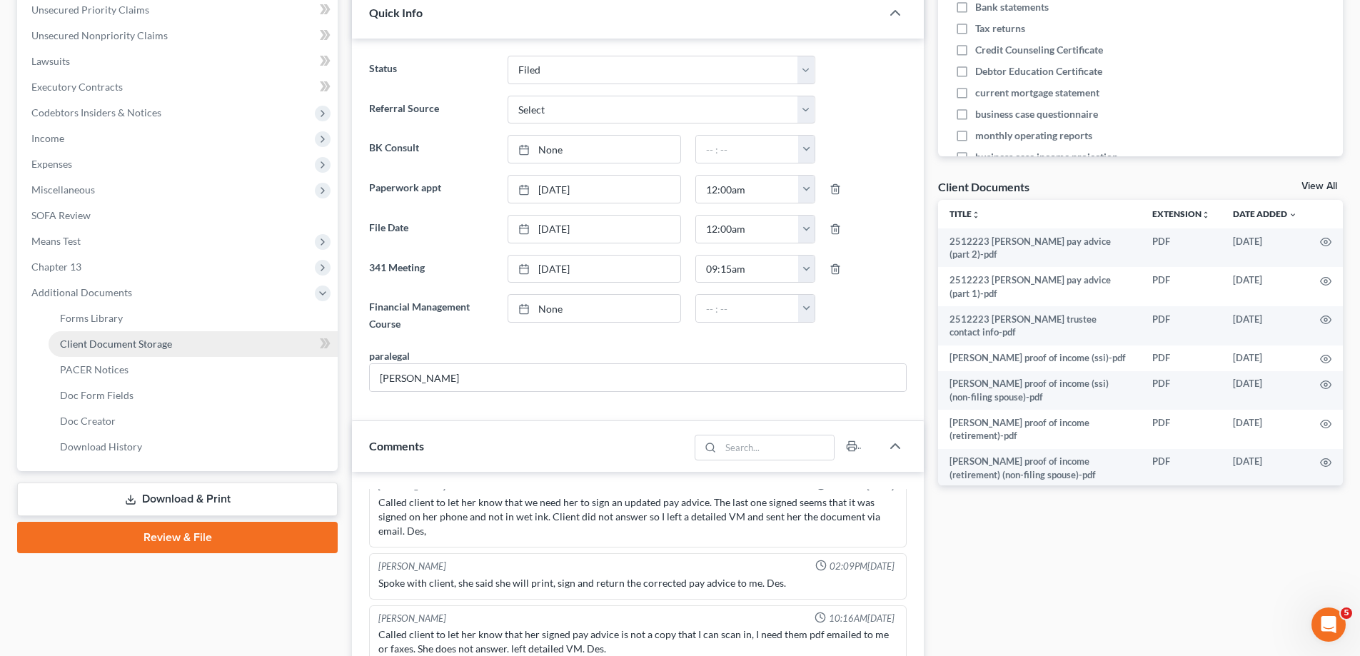
click at [131, 348] on span "Client Document Storage" at bounding box center [116, 344] width 112 height 12
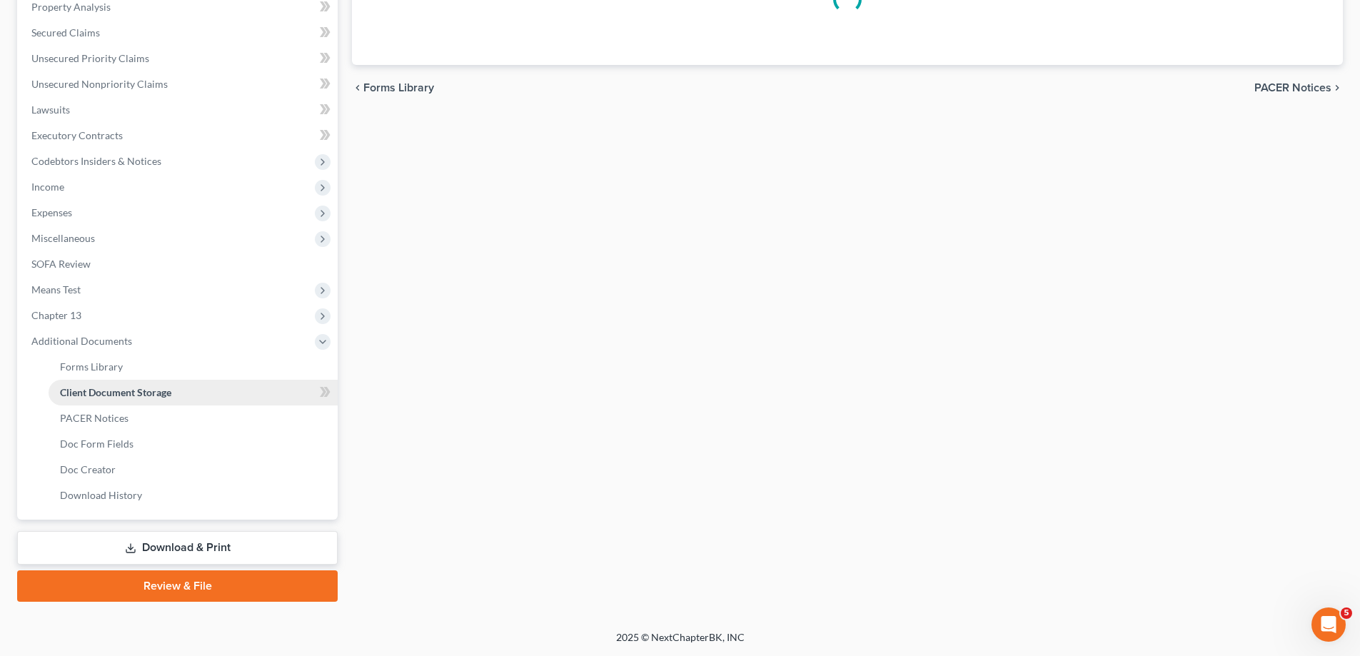
scroll to position [303, 0]
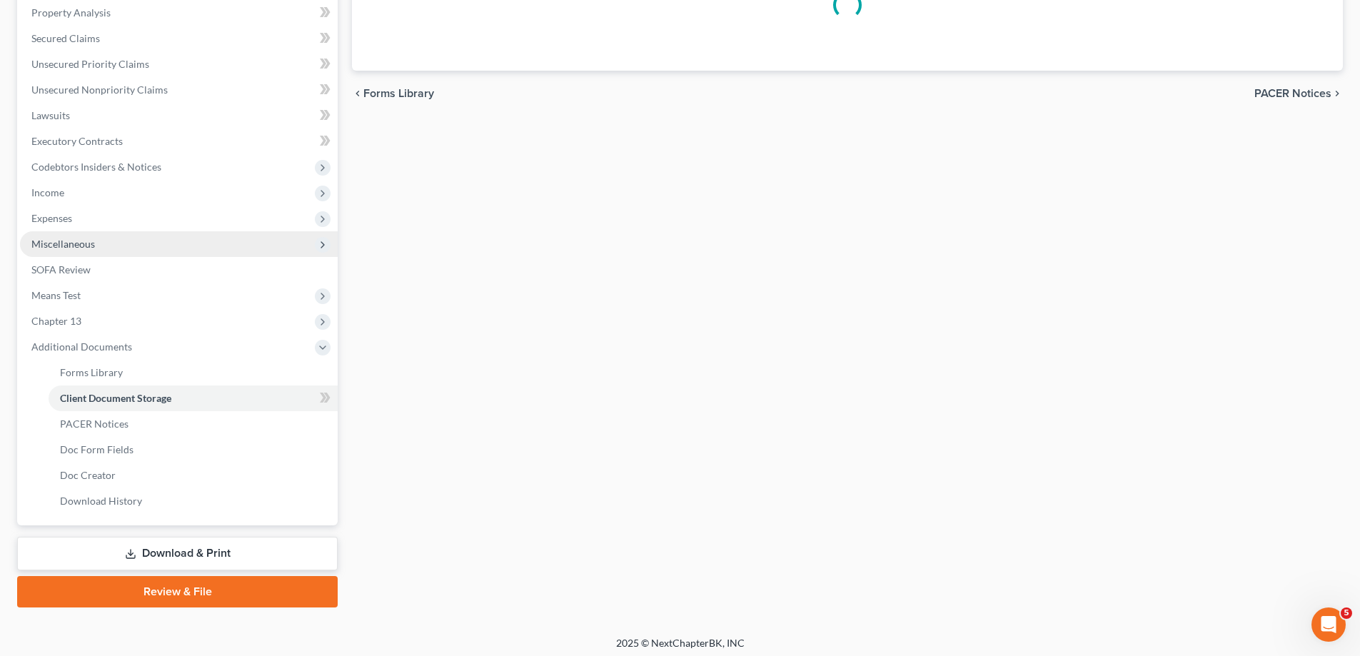
select select "0"
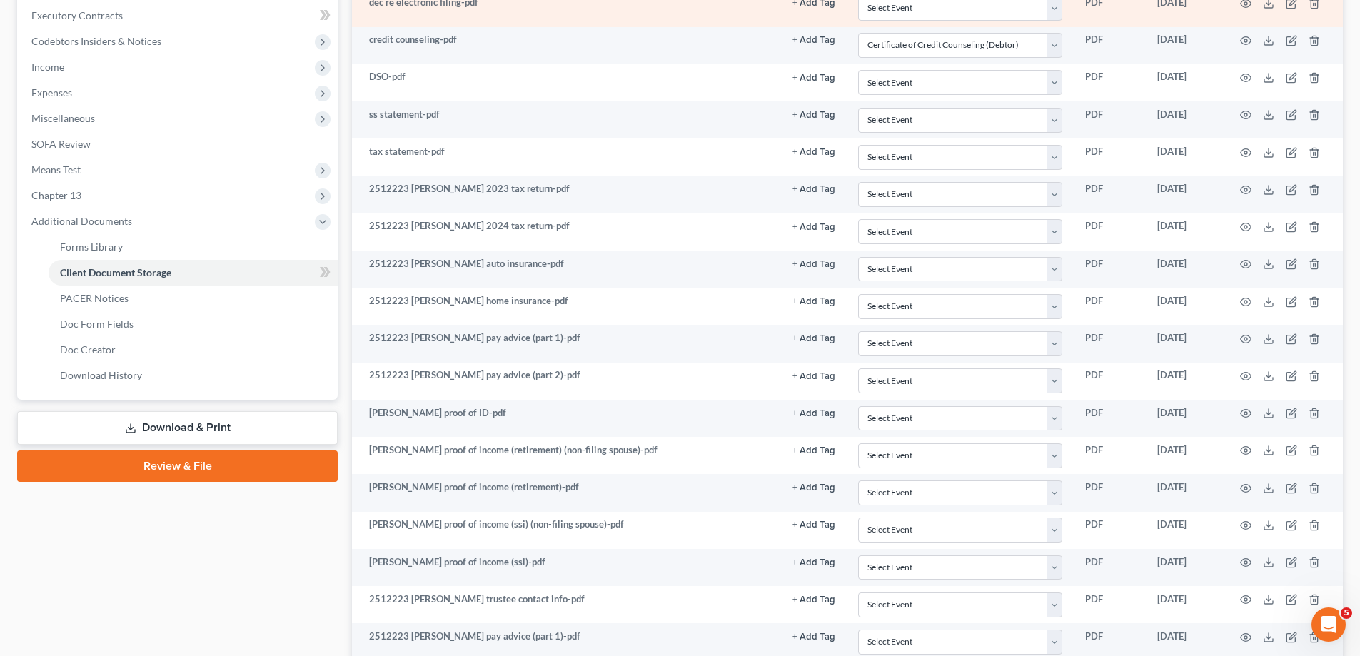
scroll to position [571, 0]
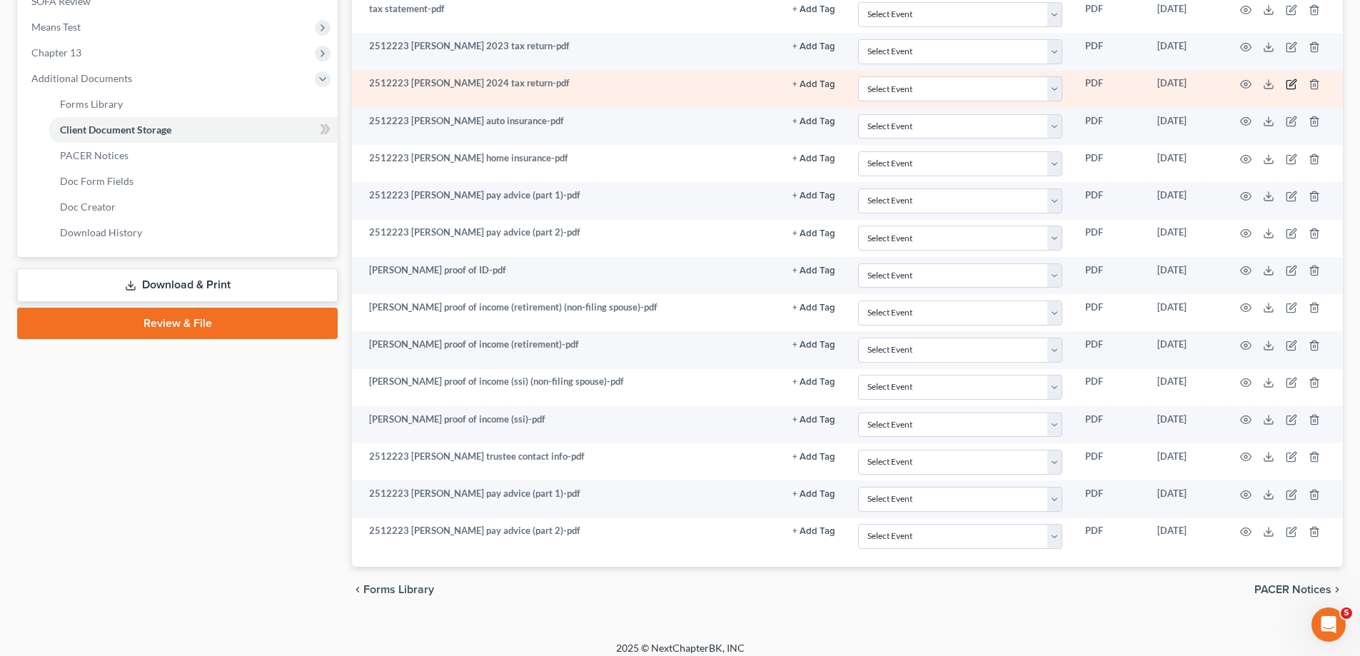
click at [1294, 85] on icon "button" at bounding box center [1291, 84] width 11 height 11
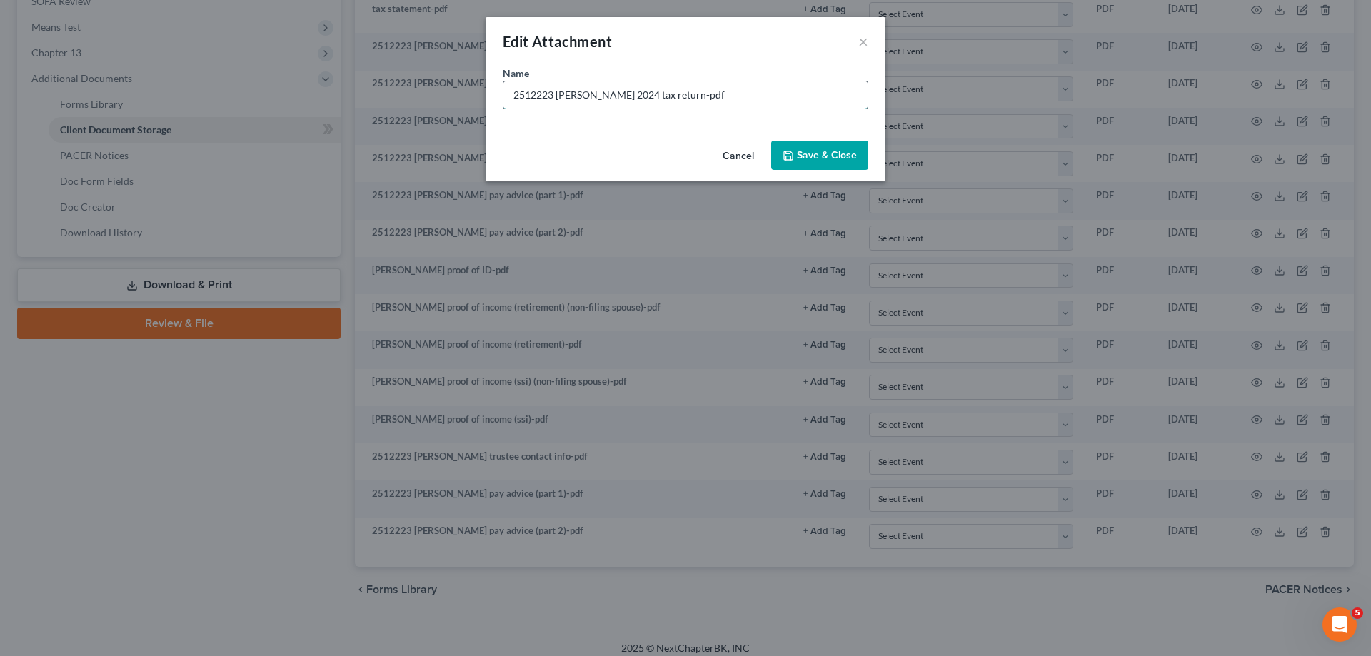
drag, startPoint x: 552, startPoint y: 95, endPoint x: 512, endPoint y: 104, distance: 41.7
click at [507, 105] on input "2512223 [PERSON_NAME] 2024 tax return-pdf" at bounding box center [685, 94] width 364 height 27
drag, startPoint x: 622, startPoint y: 94, endPoint x: 666, endPoint y: 96, distance: 43.6
click at [666, 96] on input "[PERSON_NAME] 2024 tax return-pdf" at bounding box center [685, 94] width 364 height 27
type input "[PERSON_NAME] 2024 tax return"
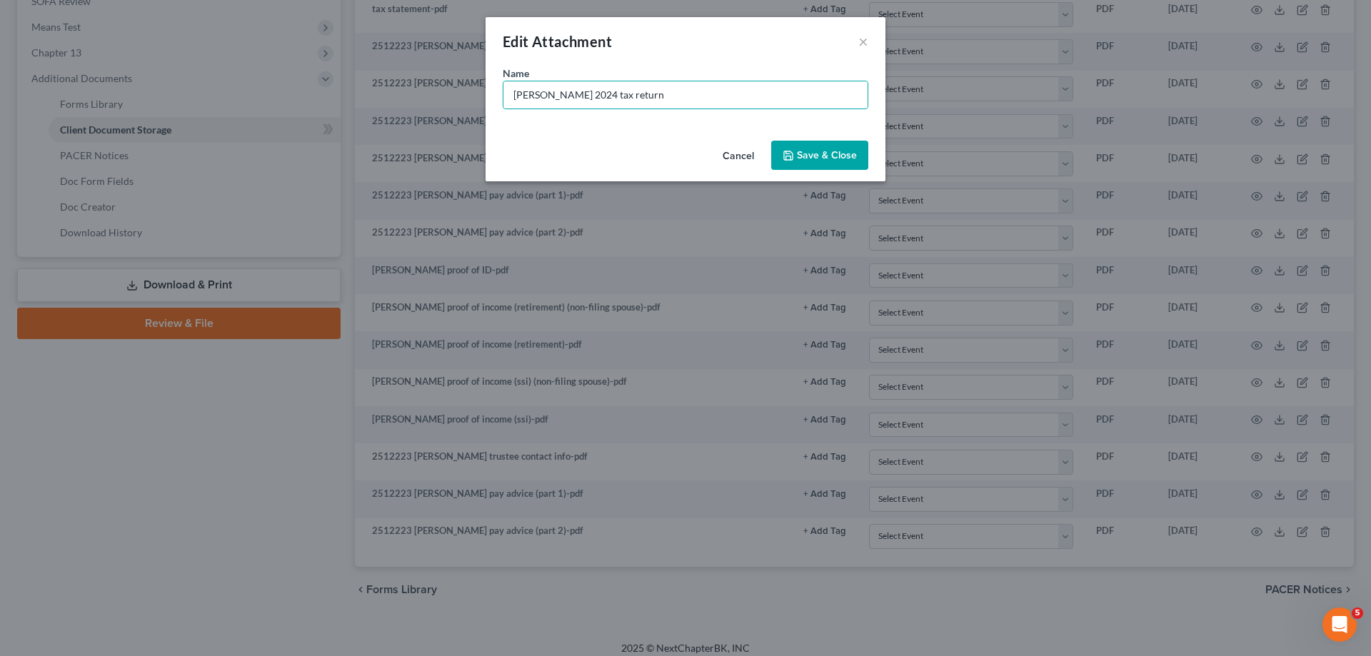
click at [802, 158] on span "Save & Close" at bounding box center [827, 155] width 60 height 12
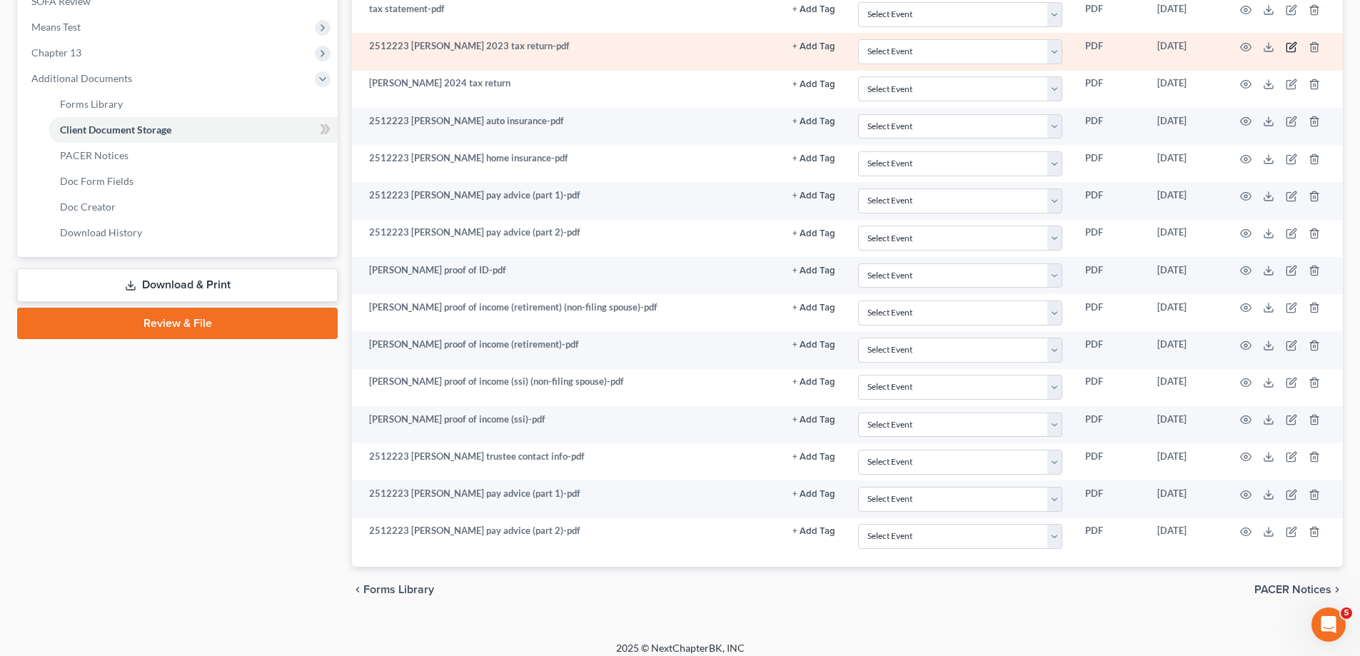
click at [1293, 51] on icon "button" at bounding box center [1291, 46] width 11 height 11
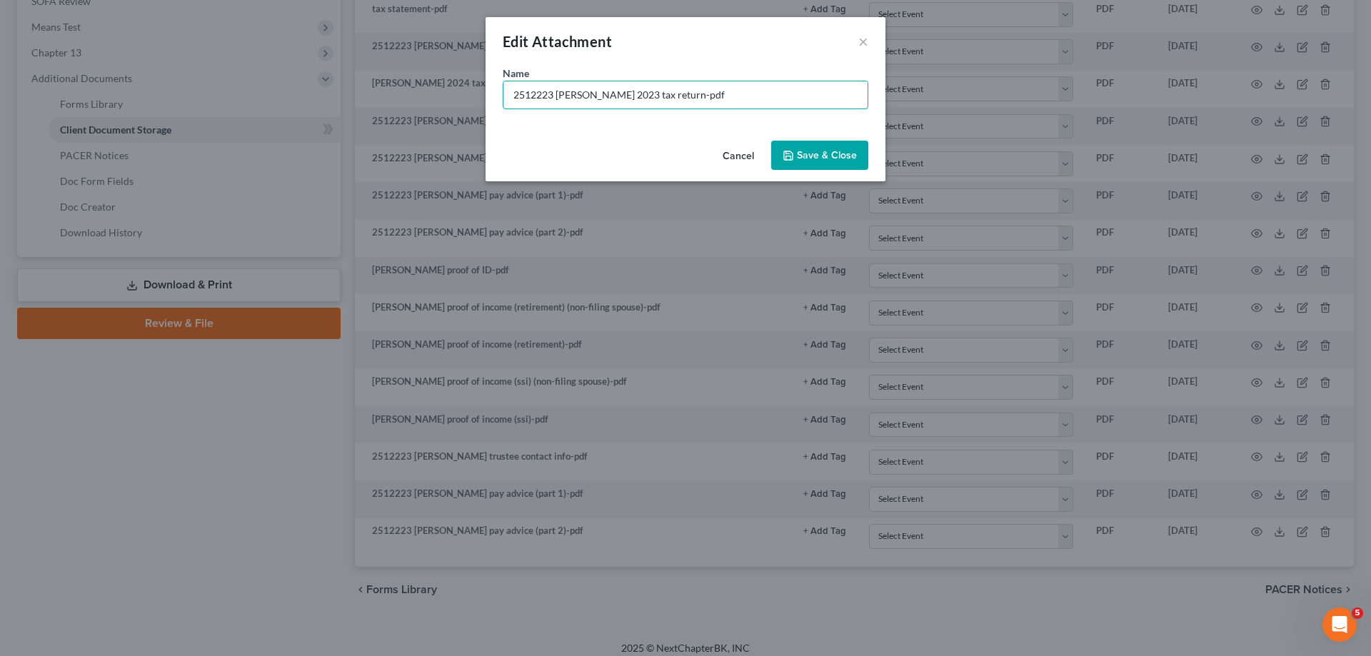
drag, startPoint x: 552, startPoint y: 94, endPoint x: 475, endPoint y: 106, distance: 77.2
click at [475, 107] on div "Edit Attachment × Name * 2512223 [PERSON_NAME] 2023 tax return-pdf Cancel Save …" at bounding box center [685, 328] width 1371 height 656
drag, startPoint x: 620, startPoint y: 94, endPoint x: 656, endPoint y: 95, distance: 35.7
click at [656, 95] on input "[PERSON_NAME] 2023 tax return-pdf" at bounding box center [685, 94] width 364 height 27
type input "[PERSON_NAME] 2023 tax return"
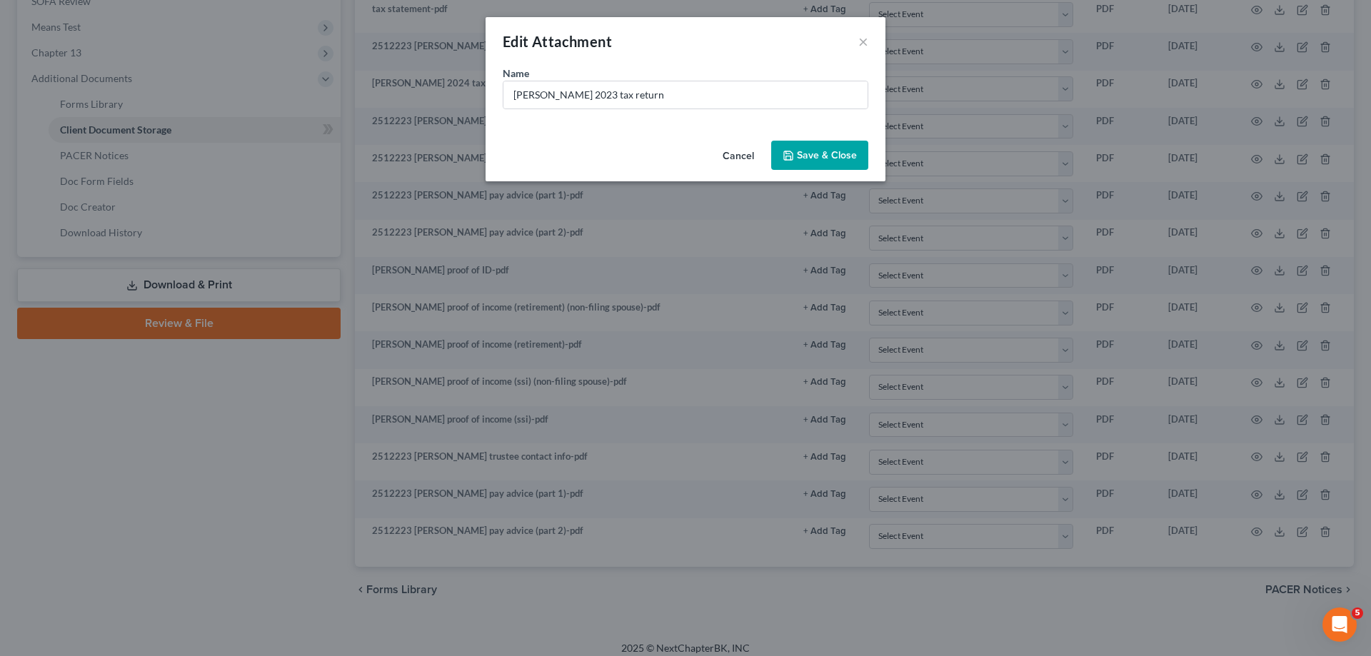
click at [834, 163] on button "Save & Close" at bounding box center [819, 156] width 97 height 30
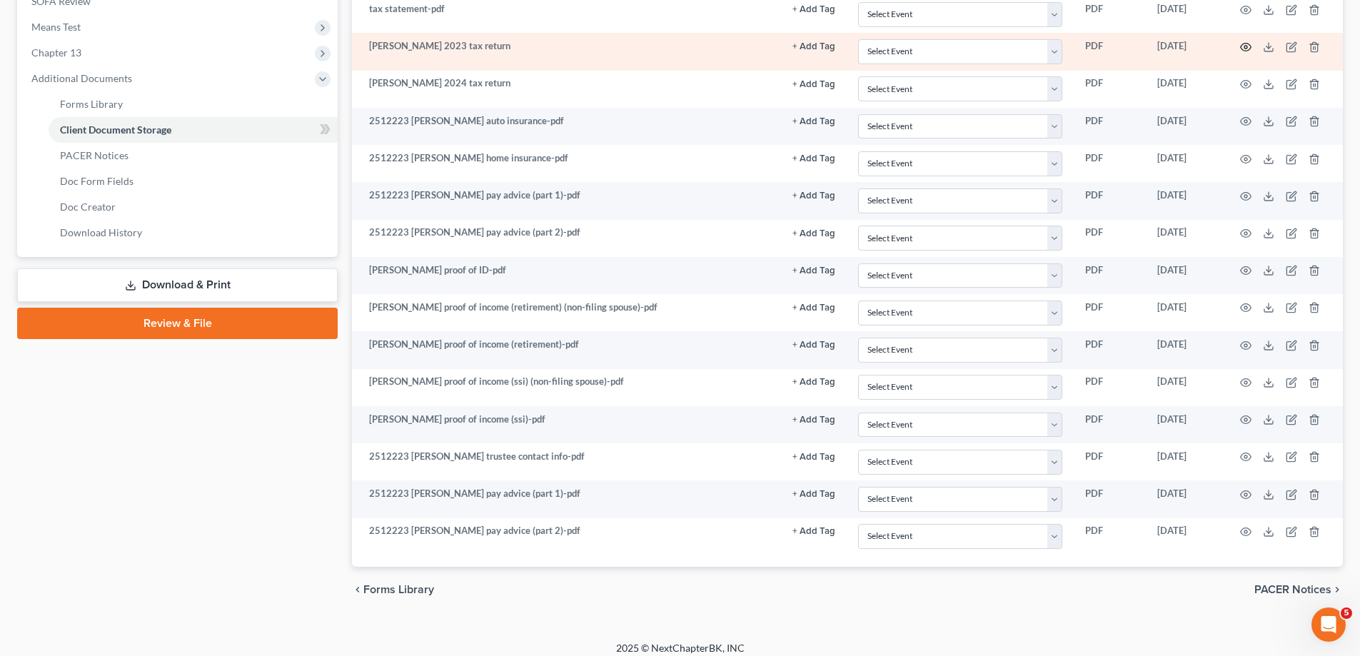
click at [1241, 49] on icon "button" at bounding box center [1245, 46] width 11 height 11
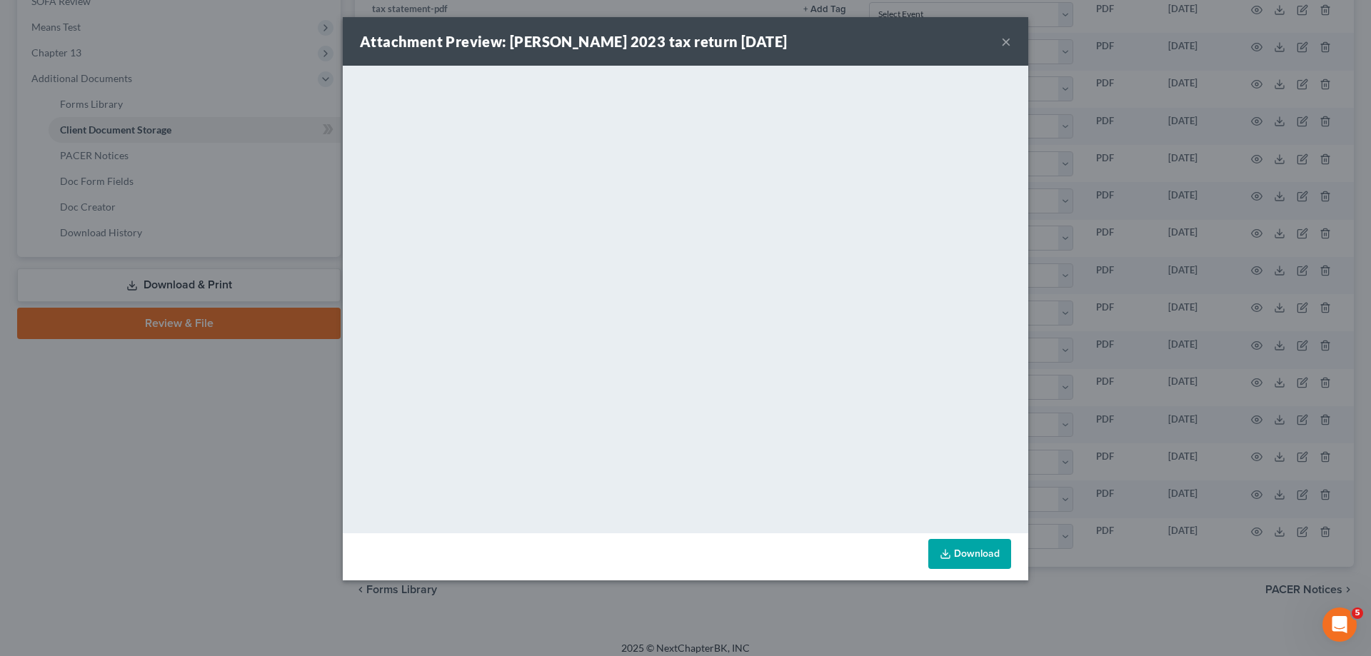
click at [1009, 41] on button "×" at bounding box center [1006, 41] width 10 height 17
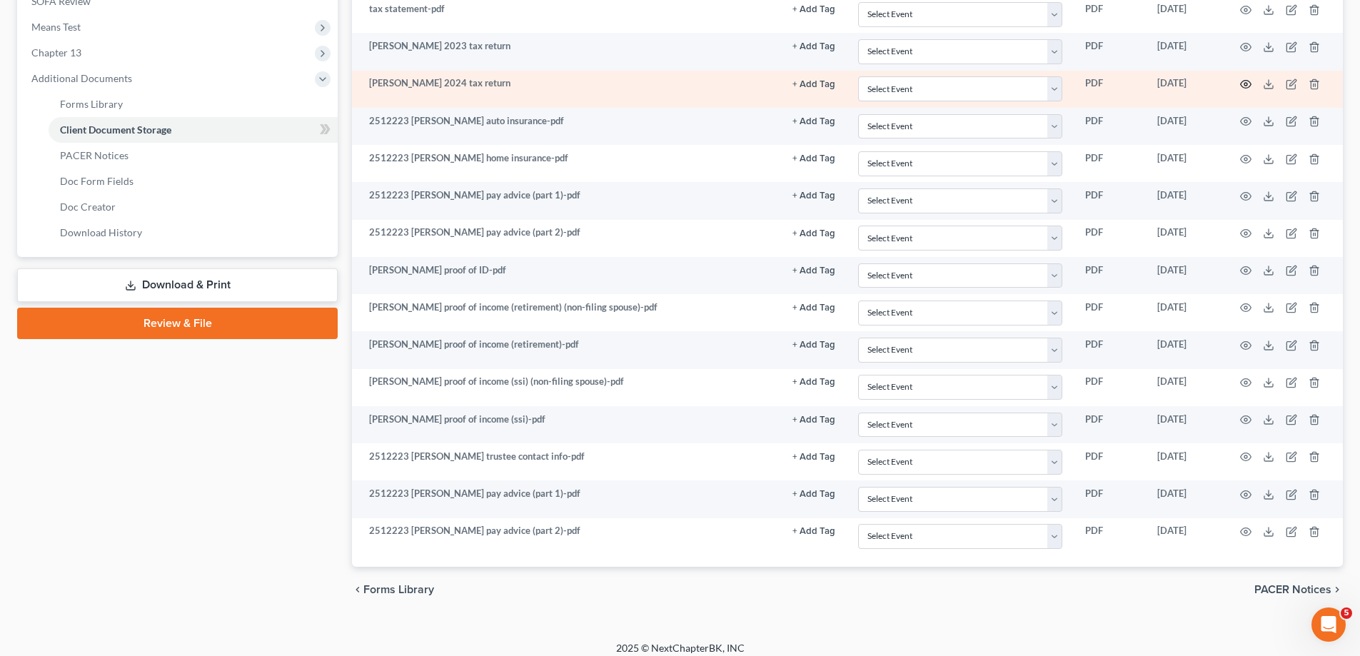
click at [1243, 82] on icon "button" at bounding box center [1245, 84] width 11 height 11
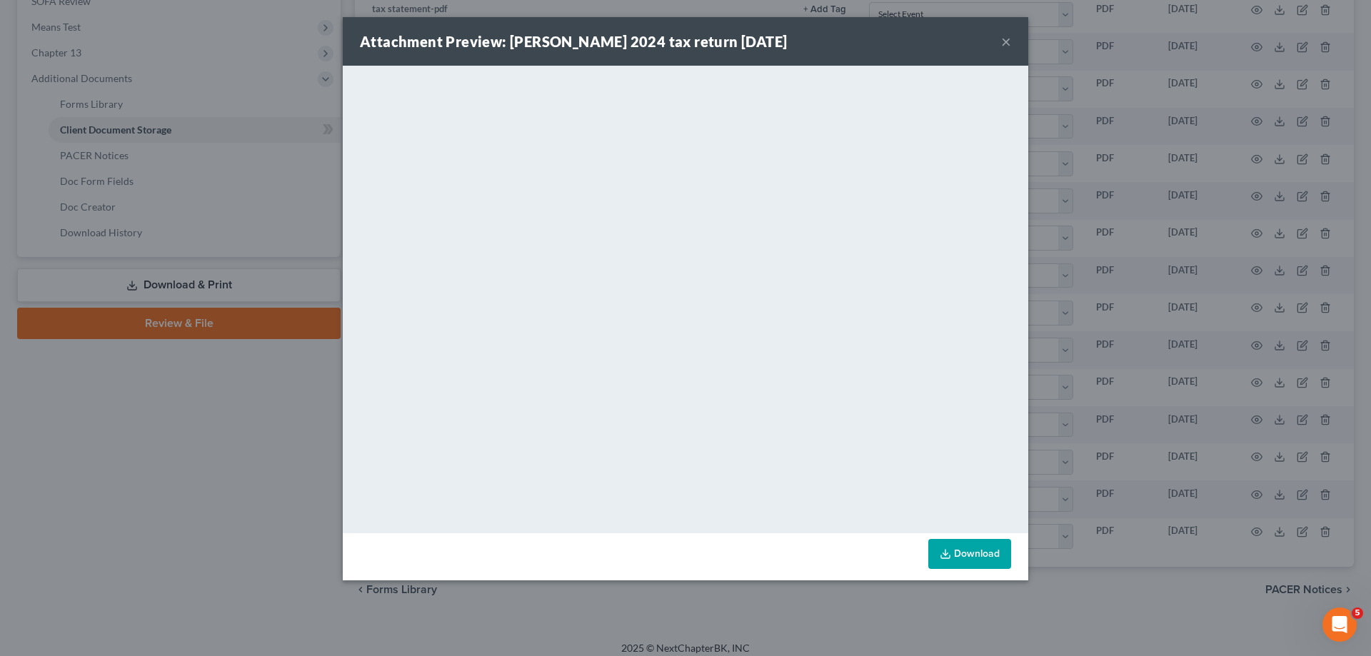
click at [1000, 38] on div "Attachment Preview: [PERSON_NAME] 2024 tax return [DATE] ×" at bounding box center [685, 41] width 685 height 49
click at [1000, 41] on div "Attachment Preview: [PERSON_NAME] 2024 tax return [DATE] ×" at bounding box center [685, 41] width 685 height 49
click at [1006, 45] on button "×" at bounding box center [1006, 41] width 10 height 17
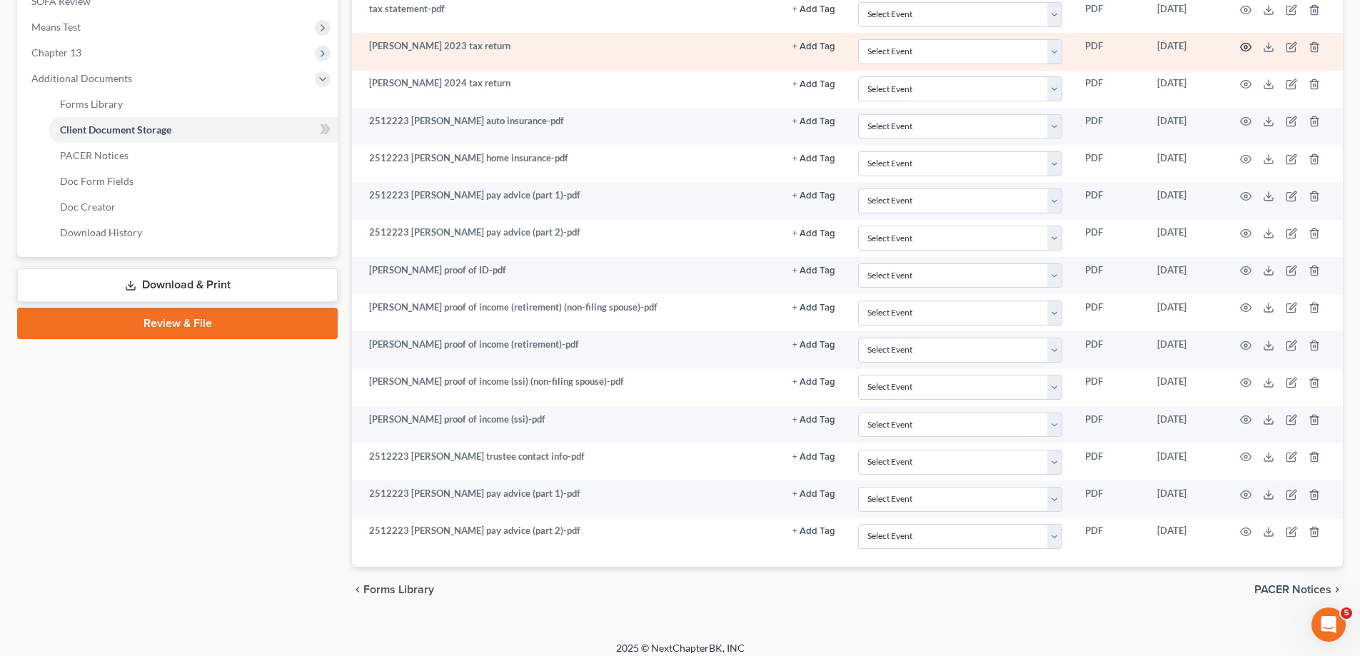
click at [1247, 46] on circle "button" at bounding box center [1245, 47] width 3 height 3
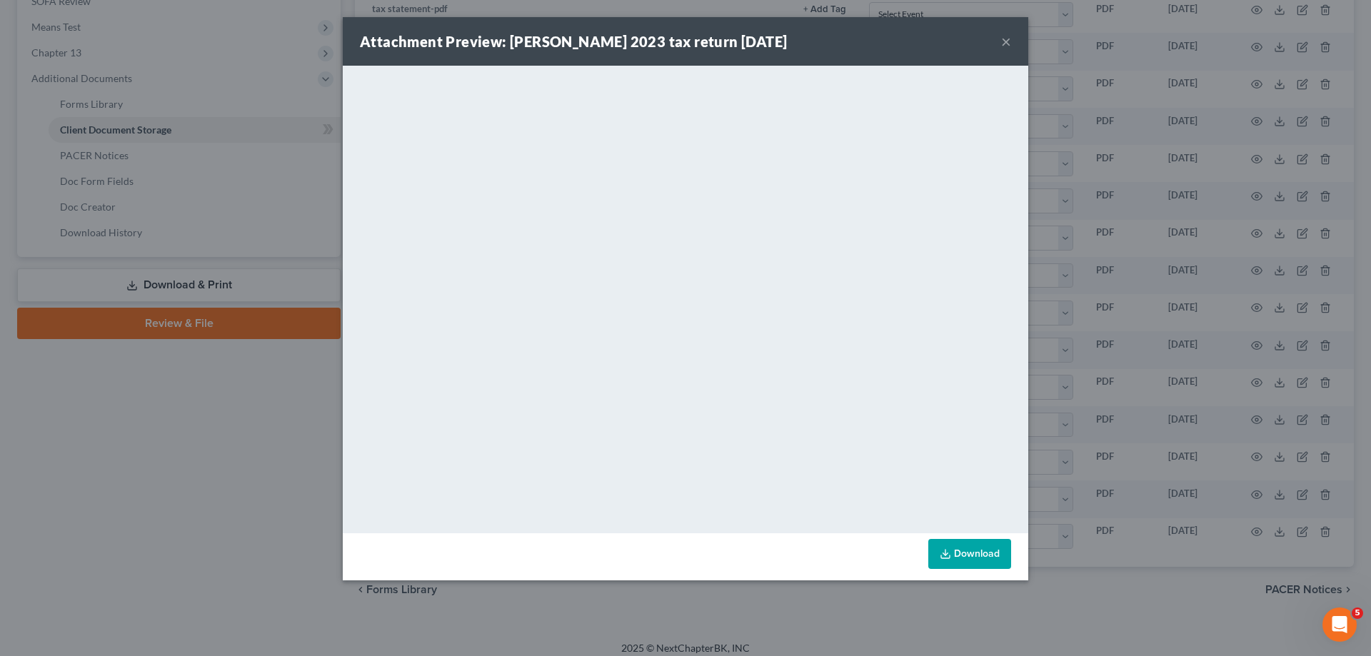
click at [1003, 43] on button "×" at bounding box center [1006, 41] width 10 height 17
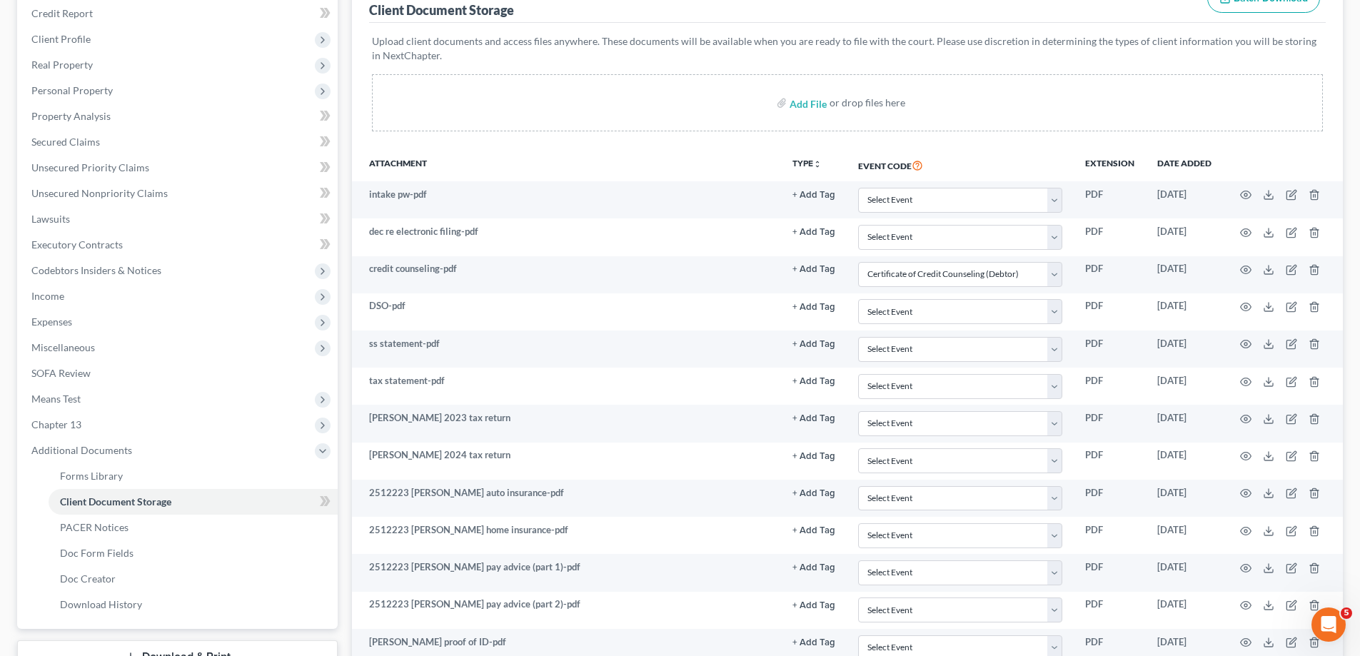
scroll to position [286, 0]
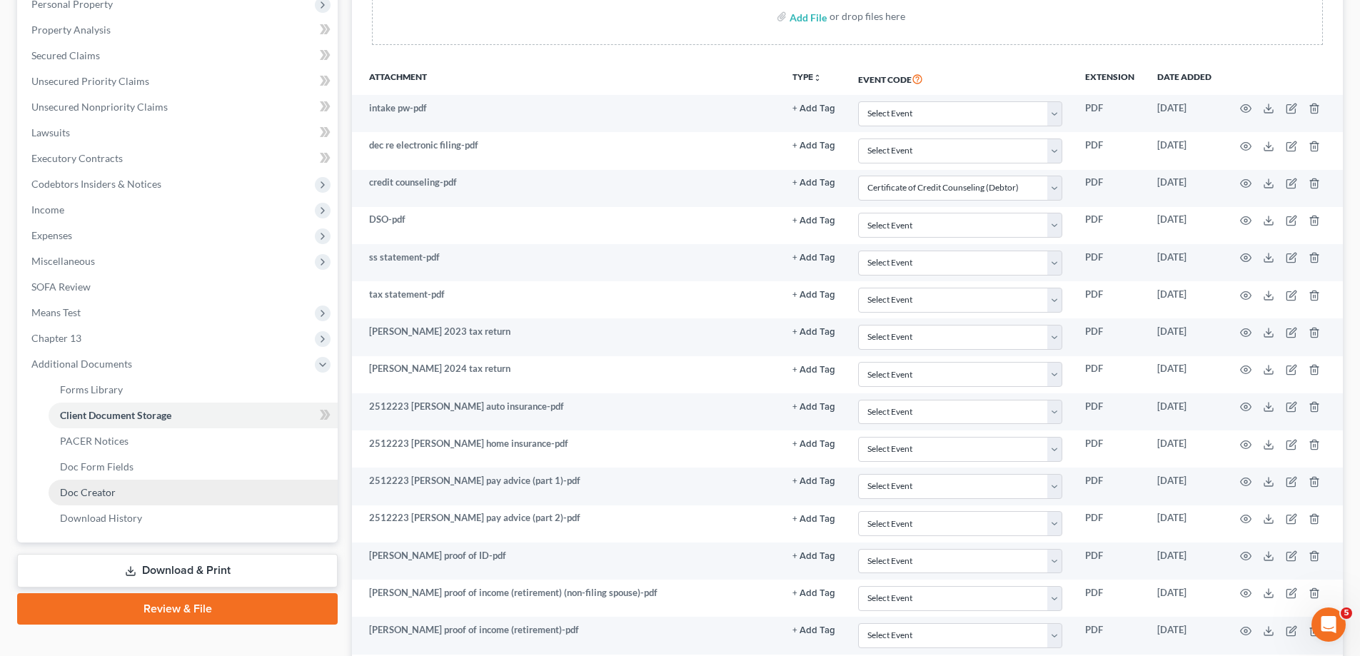
click at [153, 485] on link "Doc Creator" at bounding box center [193, 493] width 289 height 26
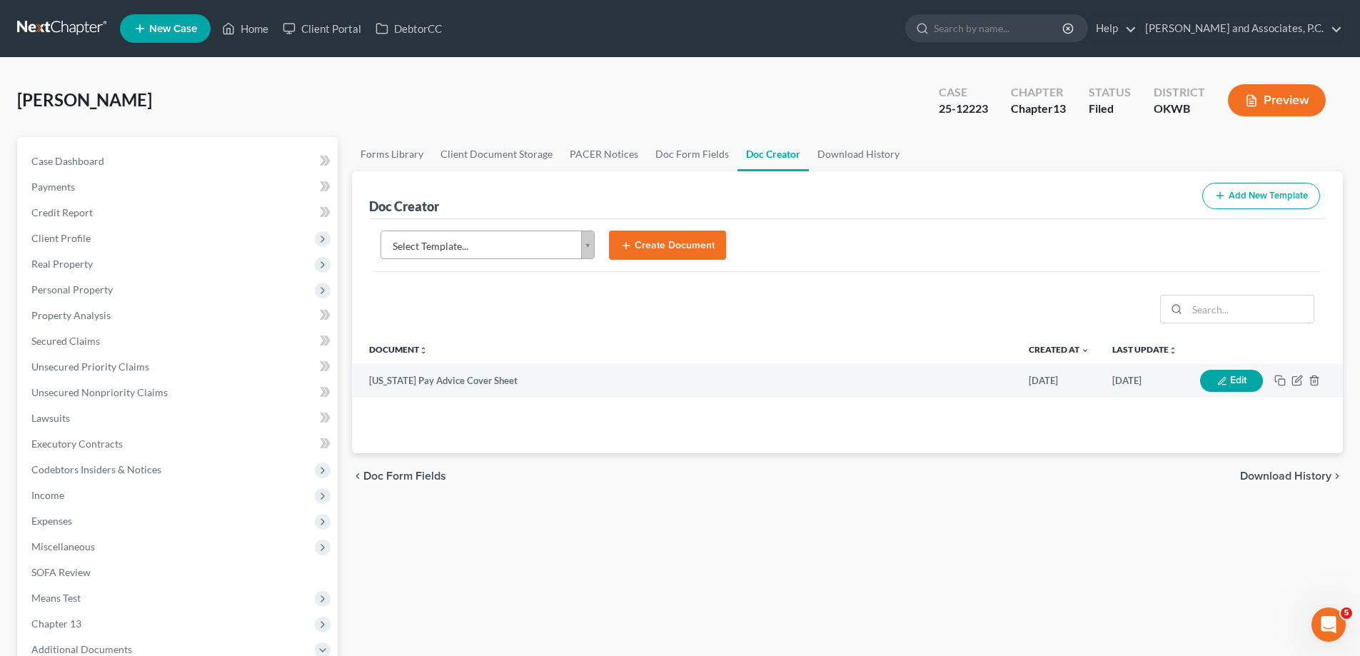
click at [583, 248] on body "Home New Case Client Portal DebtorCC [PERSON_NAME] and Associates, [PERSON_NAME…" at bounding box center [680, 482] width 1360 height 964
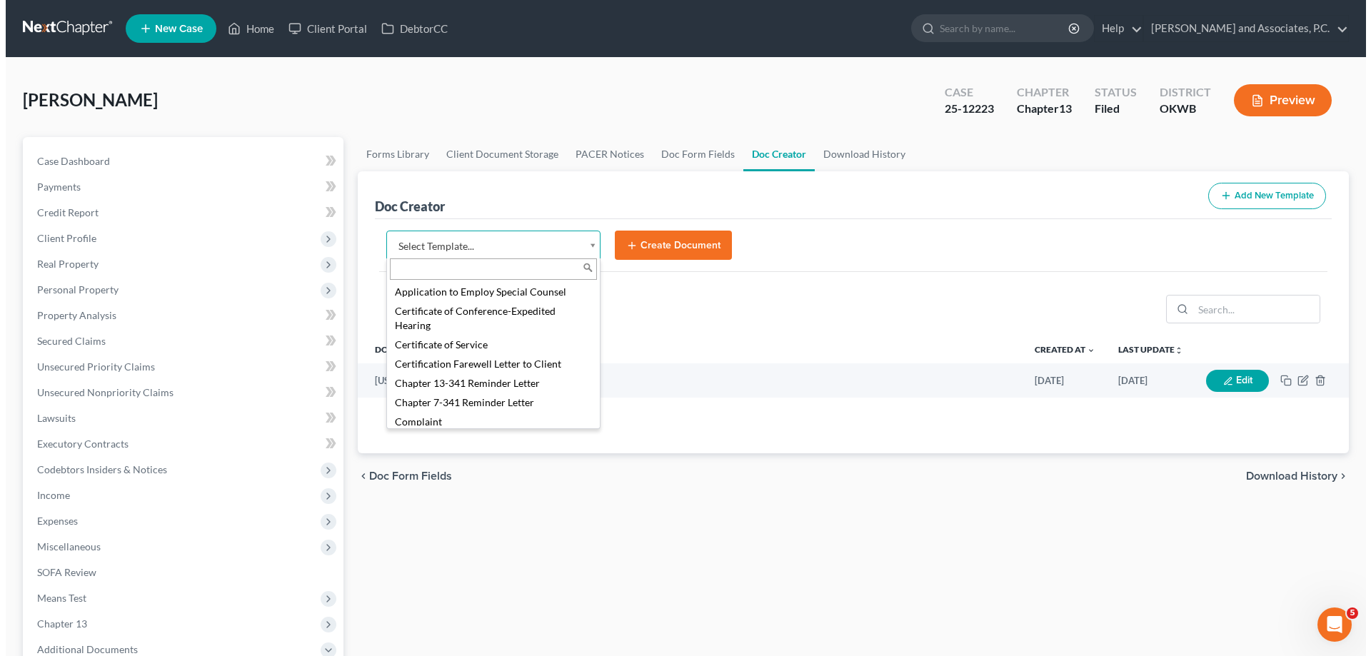
scroll to position [357, 0]
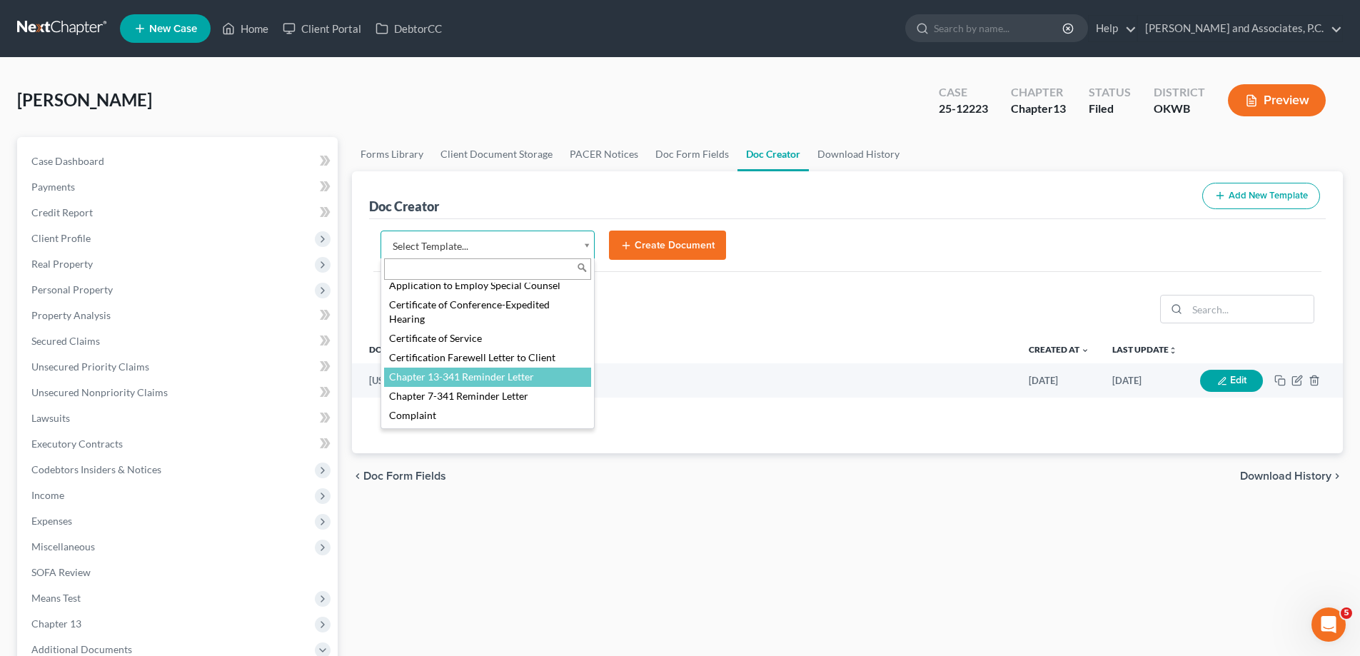
select select "77110"
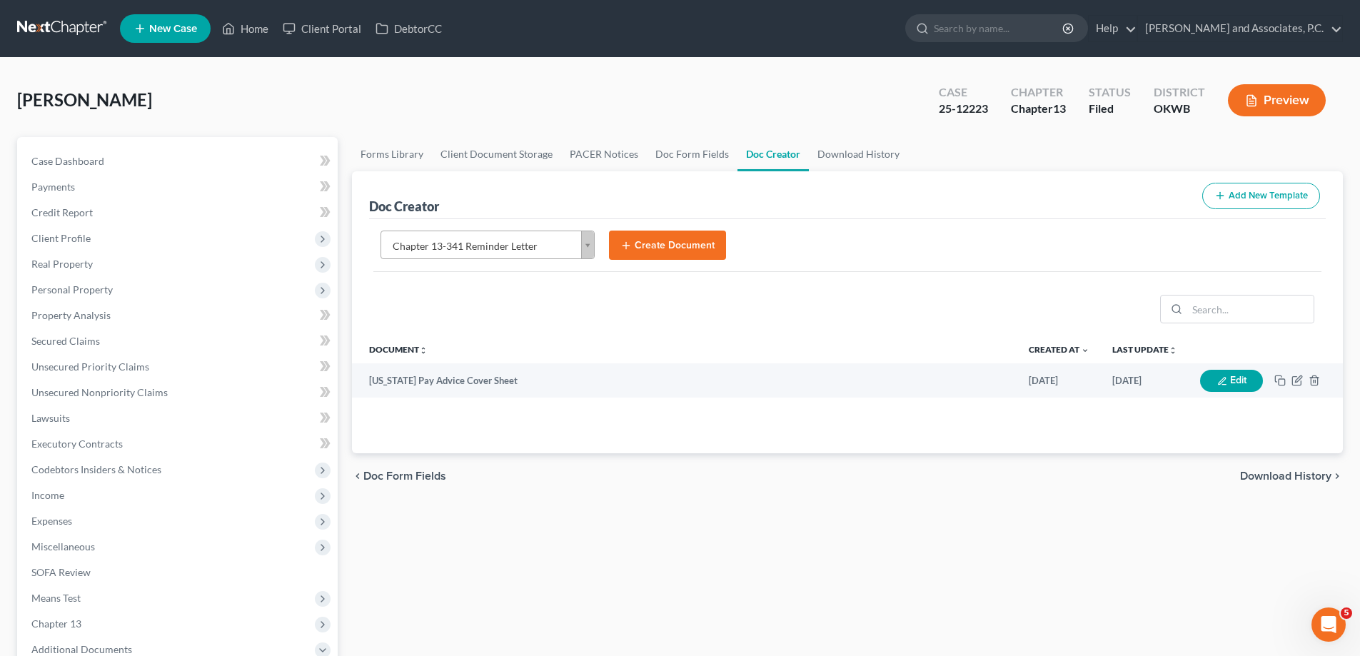
click at [659, 250] on button "Create Document" at bounding box center [667, 246] width 117 height 30
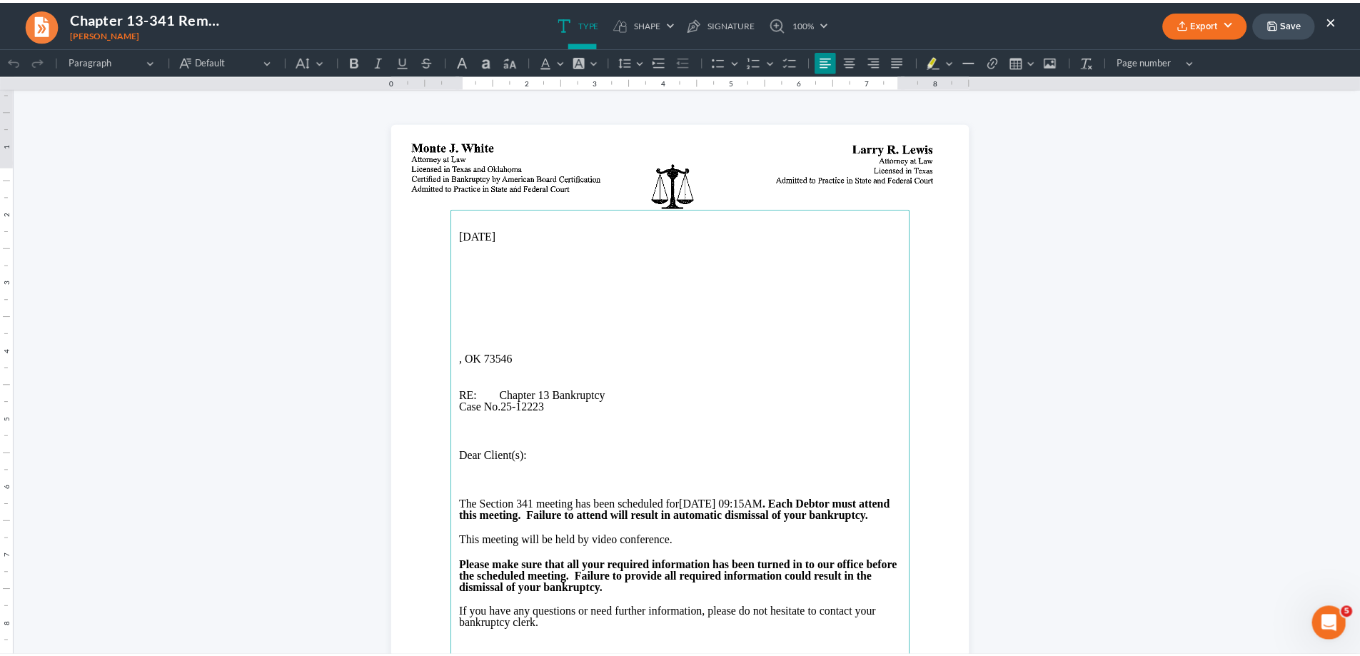
scroll to position [0, 0]
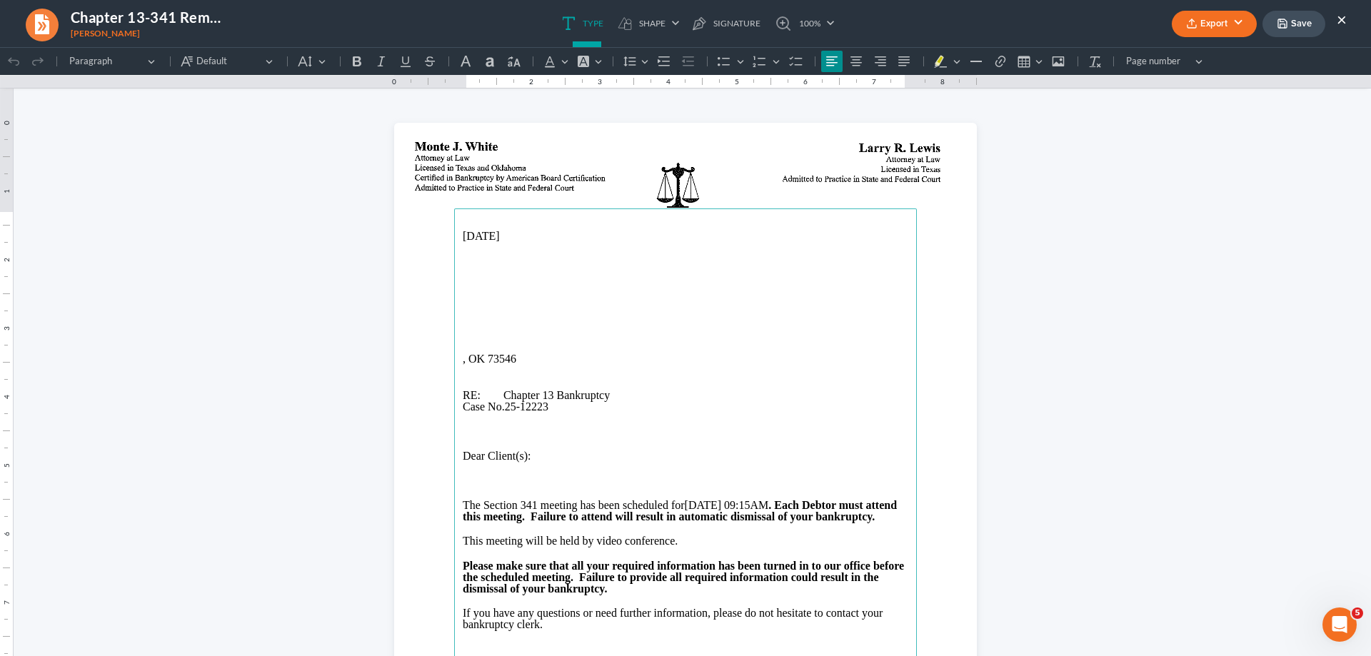
click at [479, 236] on p "[DATE]" at bounding box center [685, 236] width 445 height 13
click at [1343, 22] on button "×" at bounding box center [1341, 19] width 10 height 17
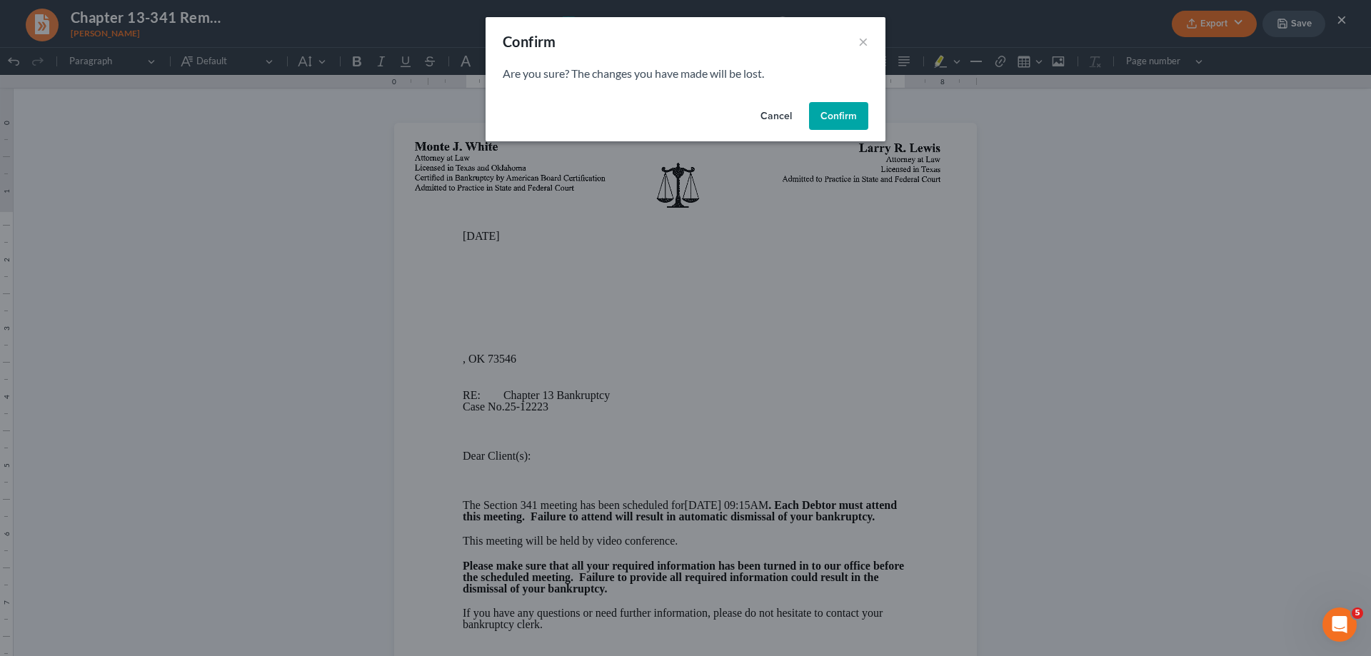
click at [831, 117] on button "Confirm" at bounding box center [838, 116] width 59 height 29
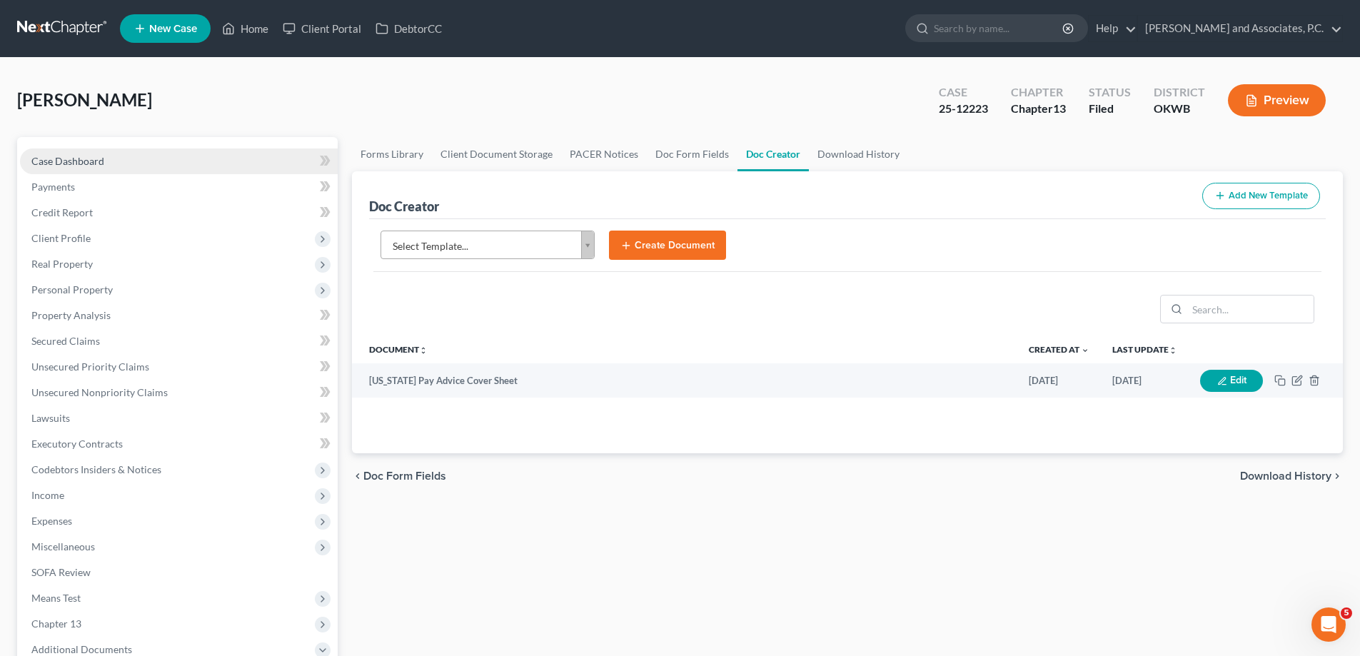
click at [148, 161] on link "Case Dashboard" at bounding box center [179, 161] width 318 height 26
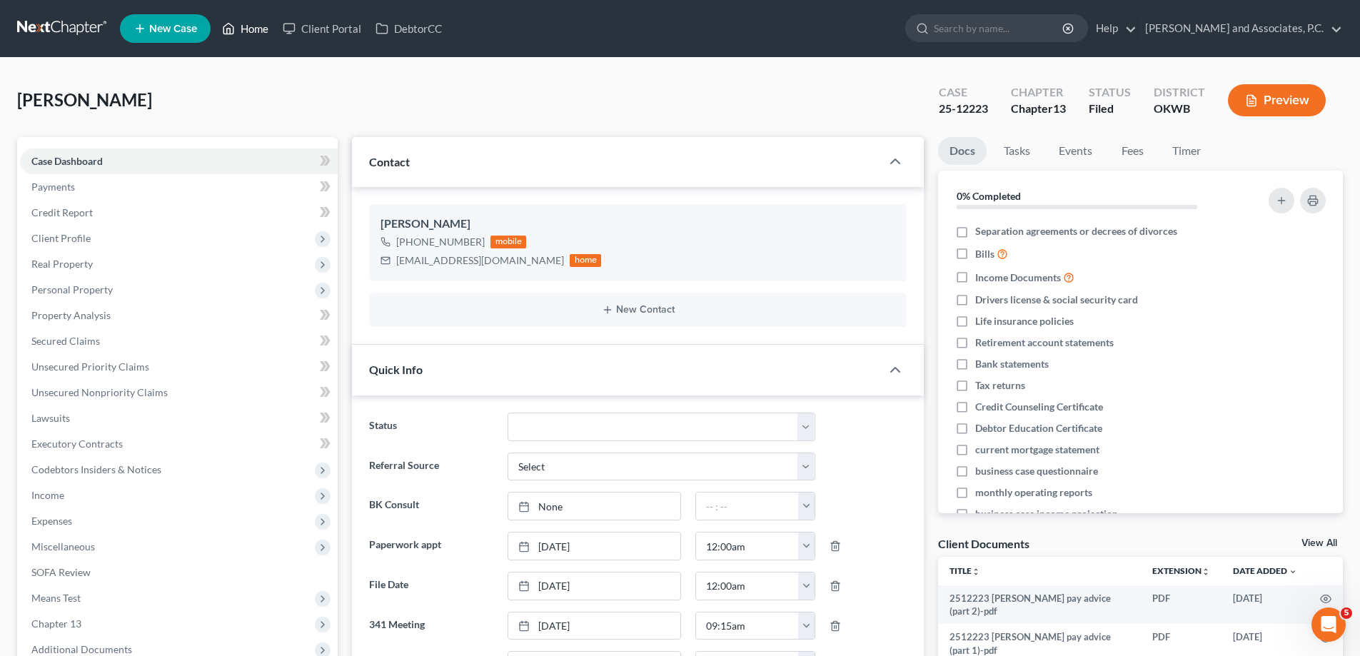
click at [261, 26] on link "Home" at bounding box center [245, 29] width 61 height 26
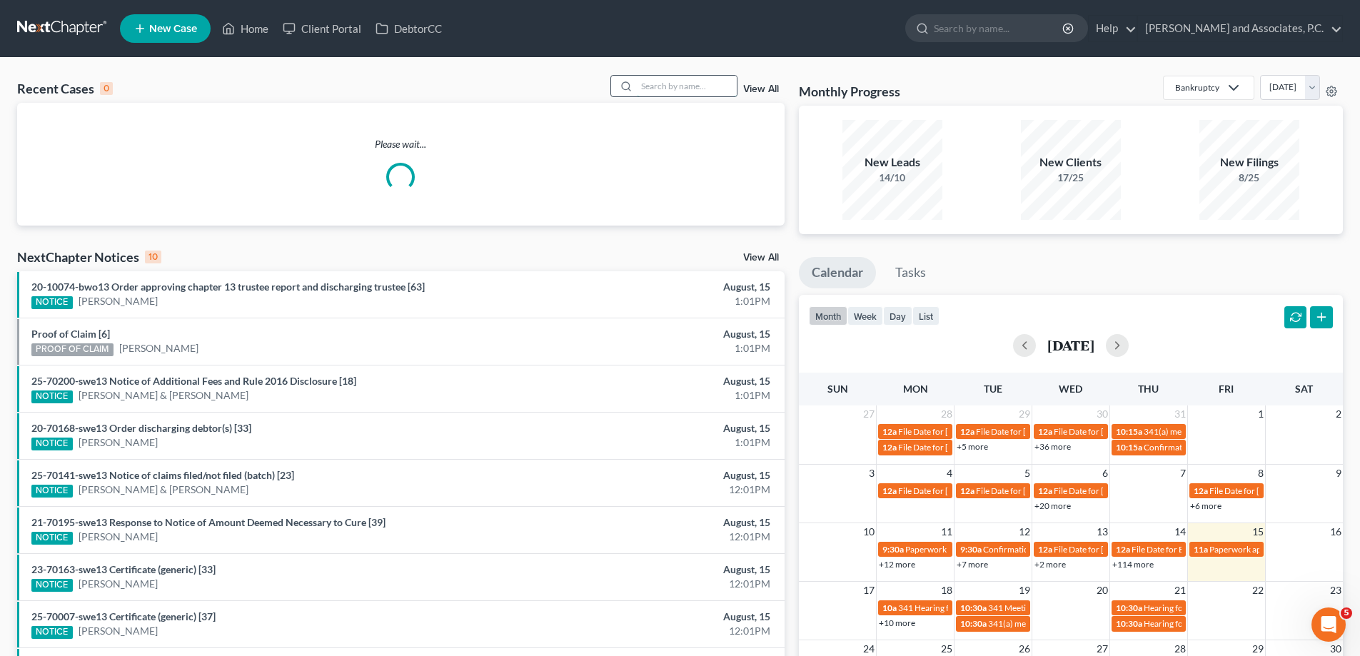
click at [660, 84] on input "search" at bounding box center [687, 86] width 100 height 21
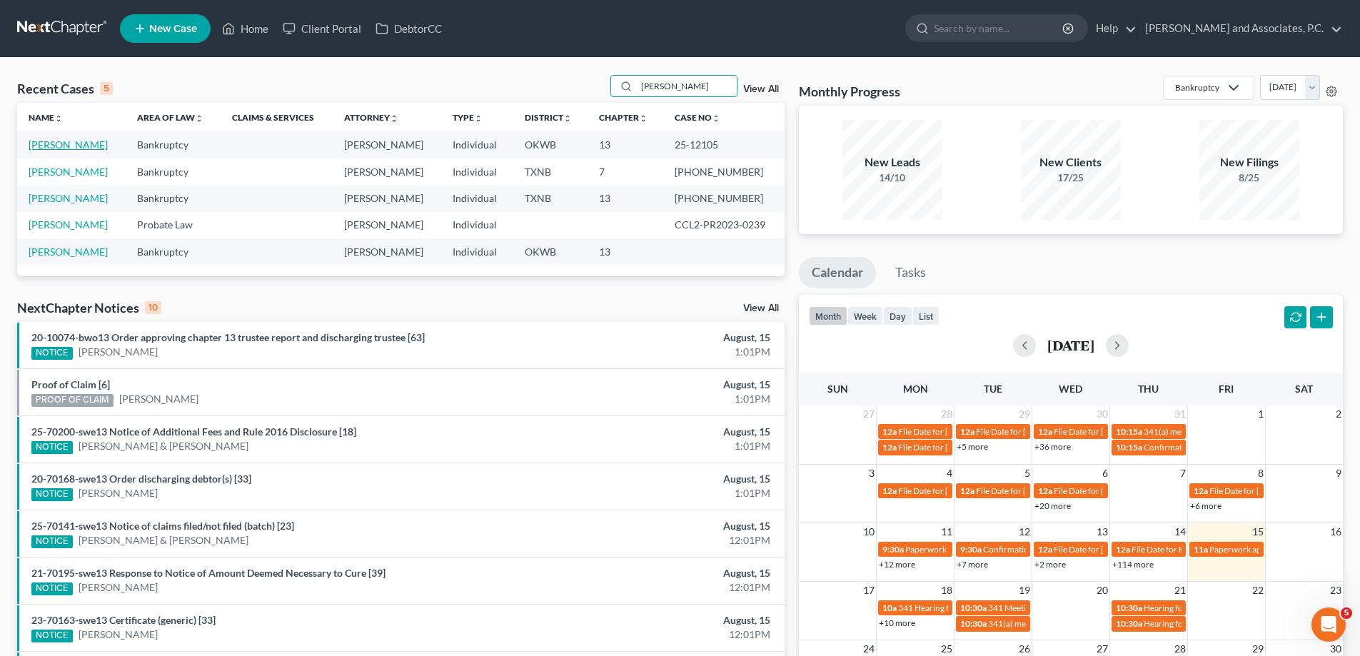
type input "[PERSON_NAME]"
click at [71, 148] on link "[PERSON_NAME]" at bounding box center [68, 144] width 79 height 12
select select "0"
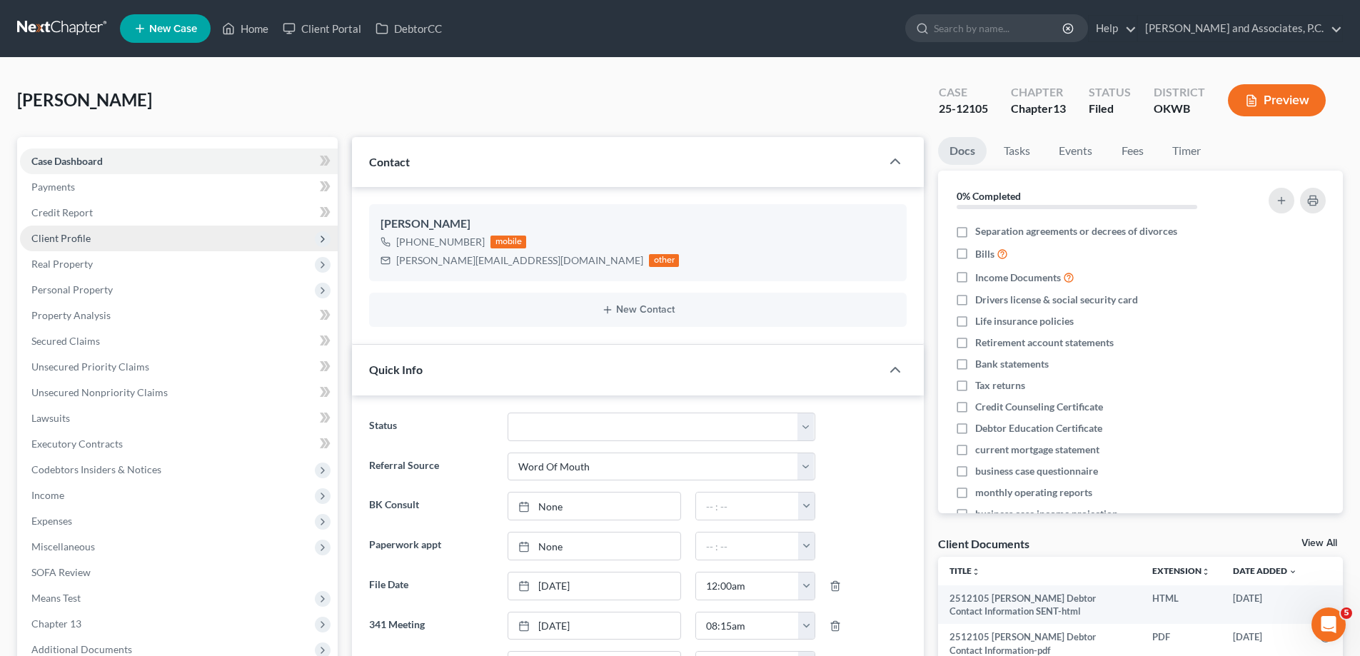
scroll to position [44, 0]
click at [80, 240] on span "Client Profile" at bounding box center [60, 238] width 59 height 12
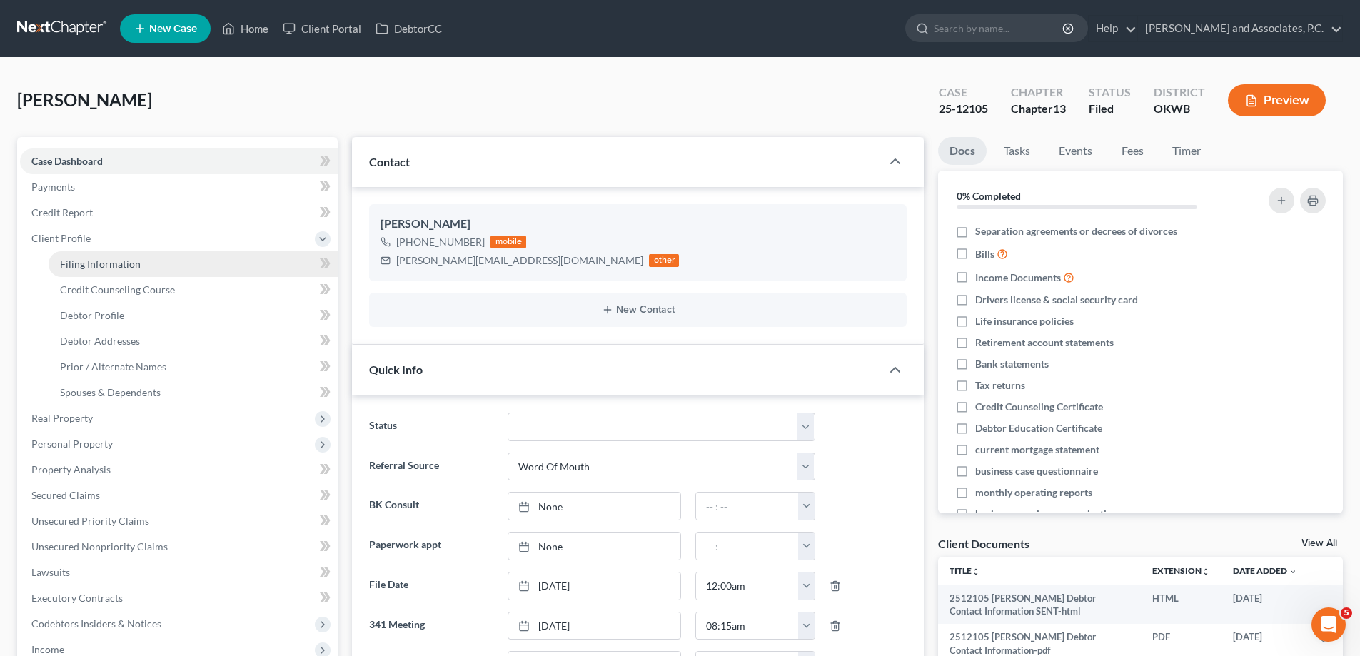
click at [94, 263] on span "Filing Information" at bounding box center [100, 264] width 81 height 12
select select "1"
select select "0"
select select "3"
select select "65"
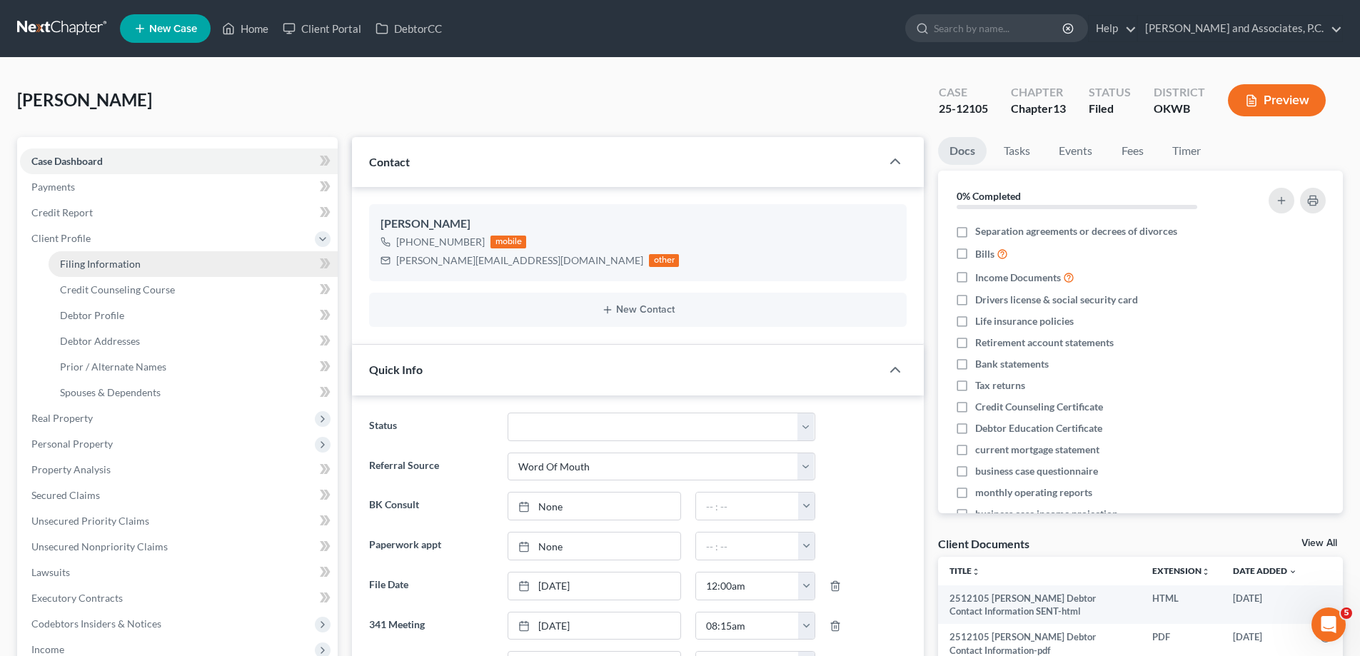
select select "1"
select select "37"
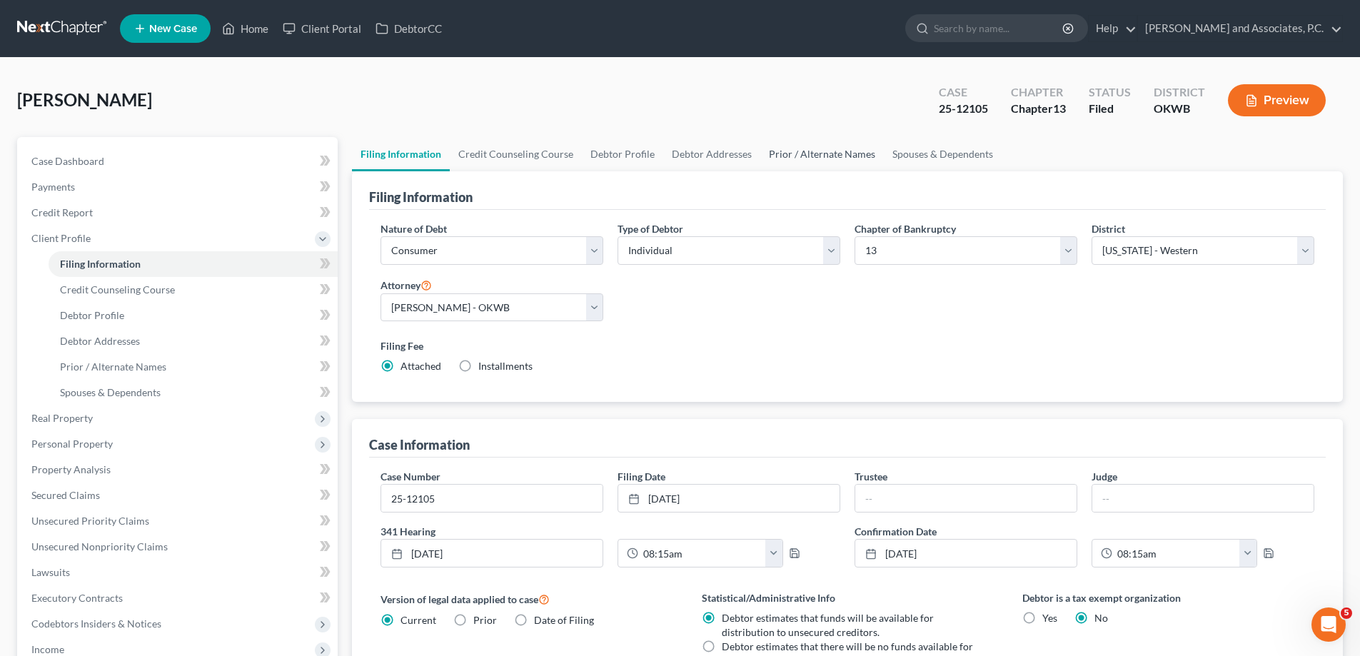
click at [782, 157] on link "Prior / Alternate Names" at bounding box center [821, 154] width 123 height 34
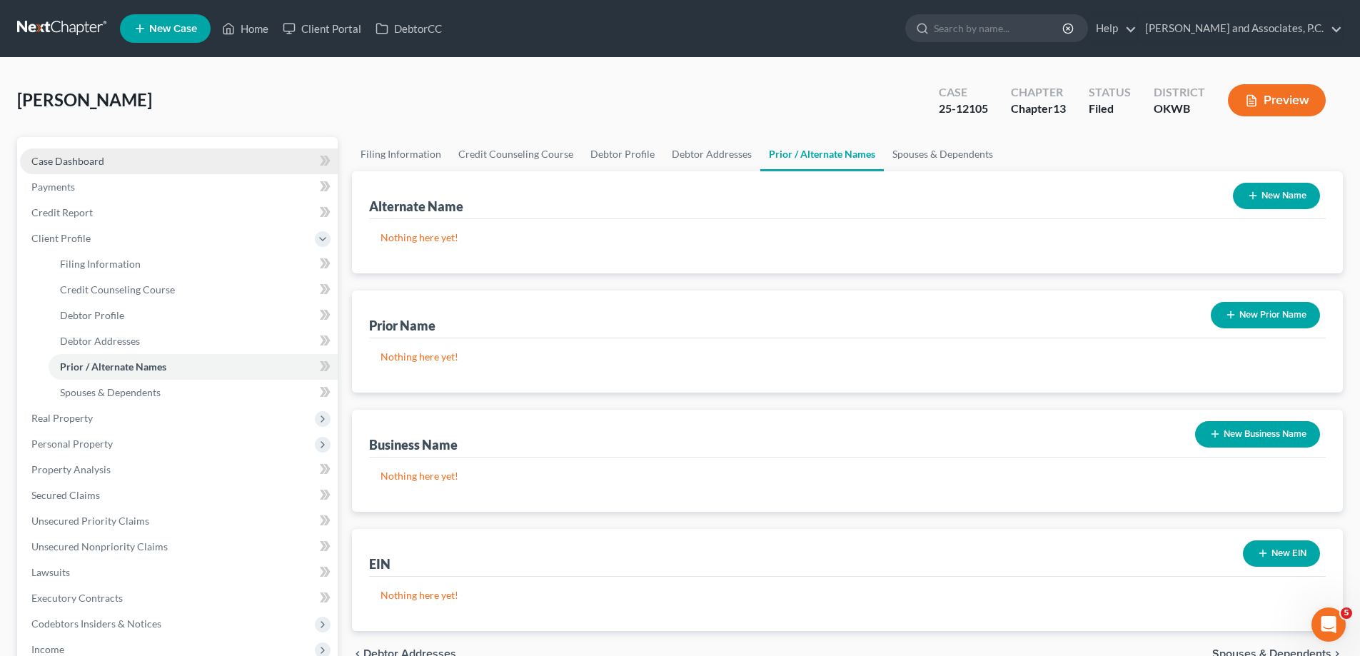
click at [61, 166] on span "Case Dashboard" at bounding box center [67, 161] width 73 height 12
select select "0"
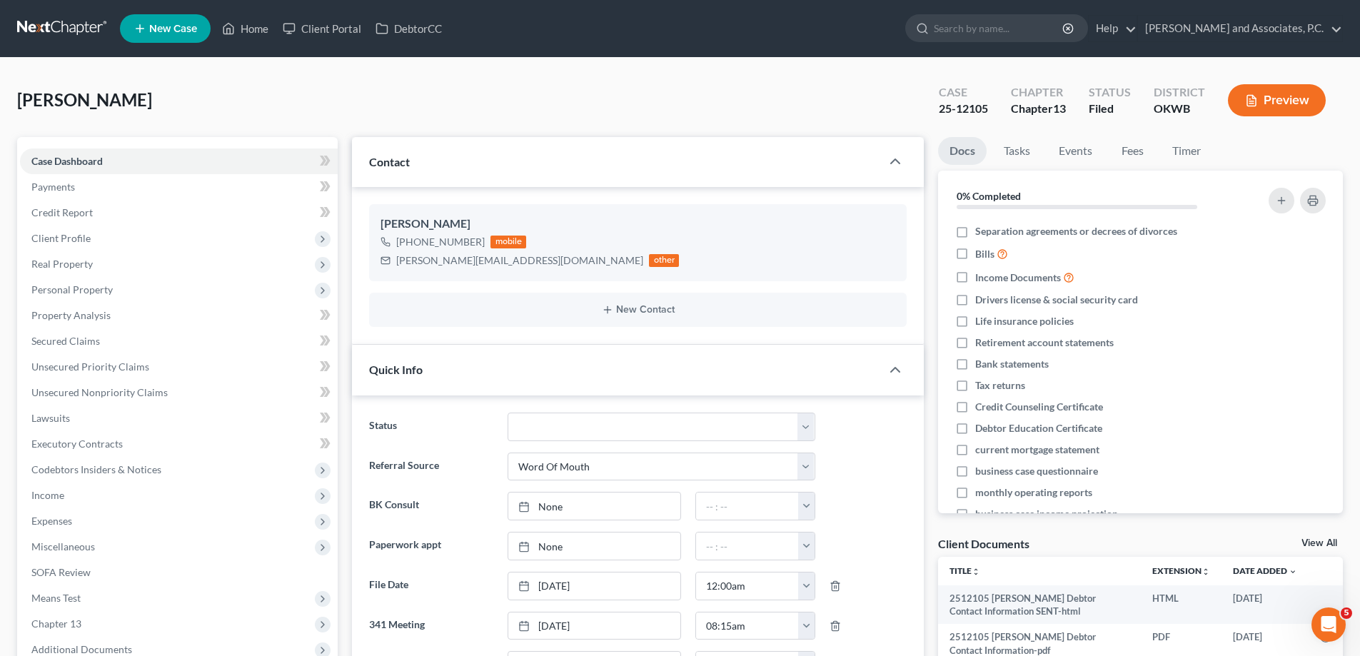
scroll to position [44, 0]
